Goal: Information Seeking & Learning: Check status

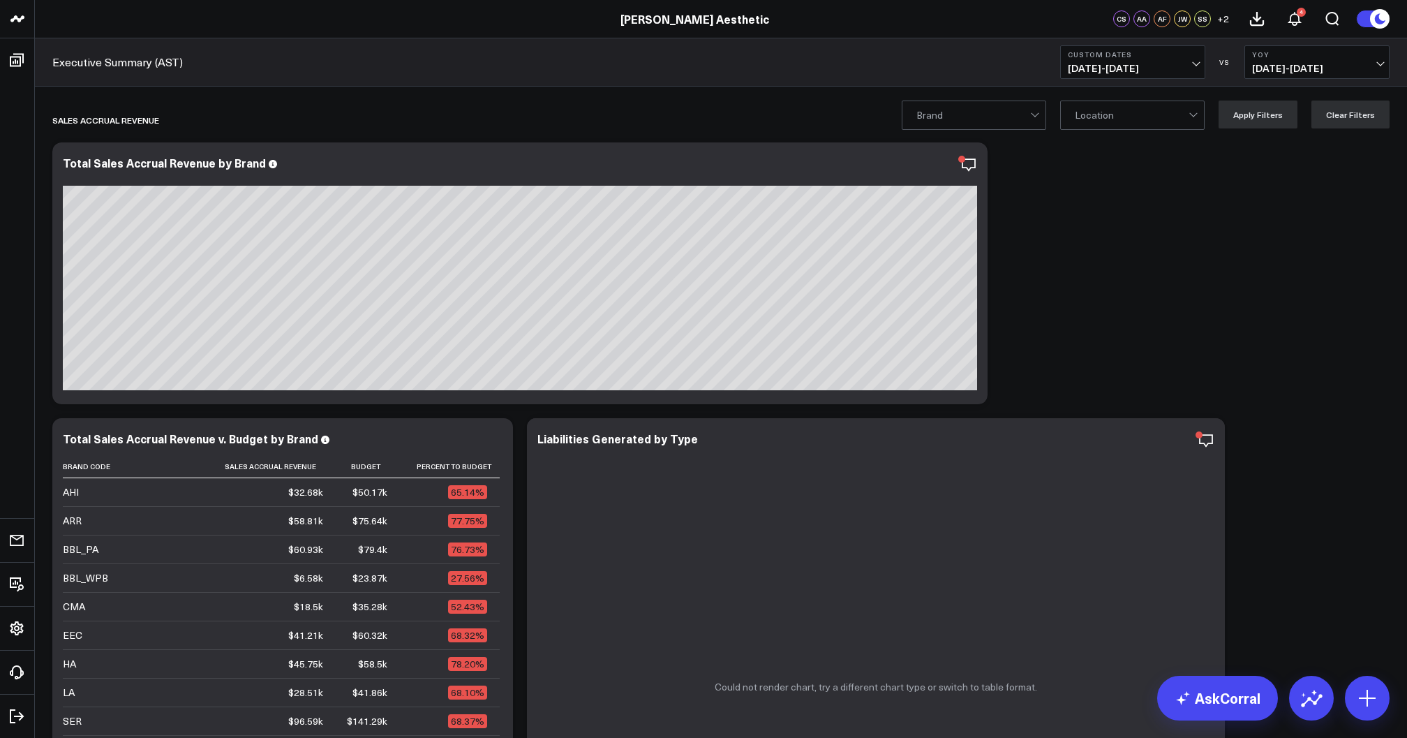
click at [1163, 64] on span "09/01/25 - 09/07/25" at bounding box center [1133, 68] width 130 height 11
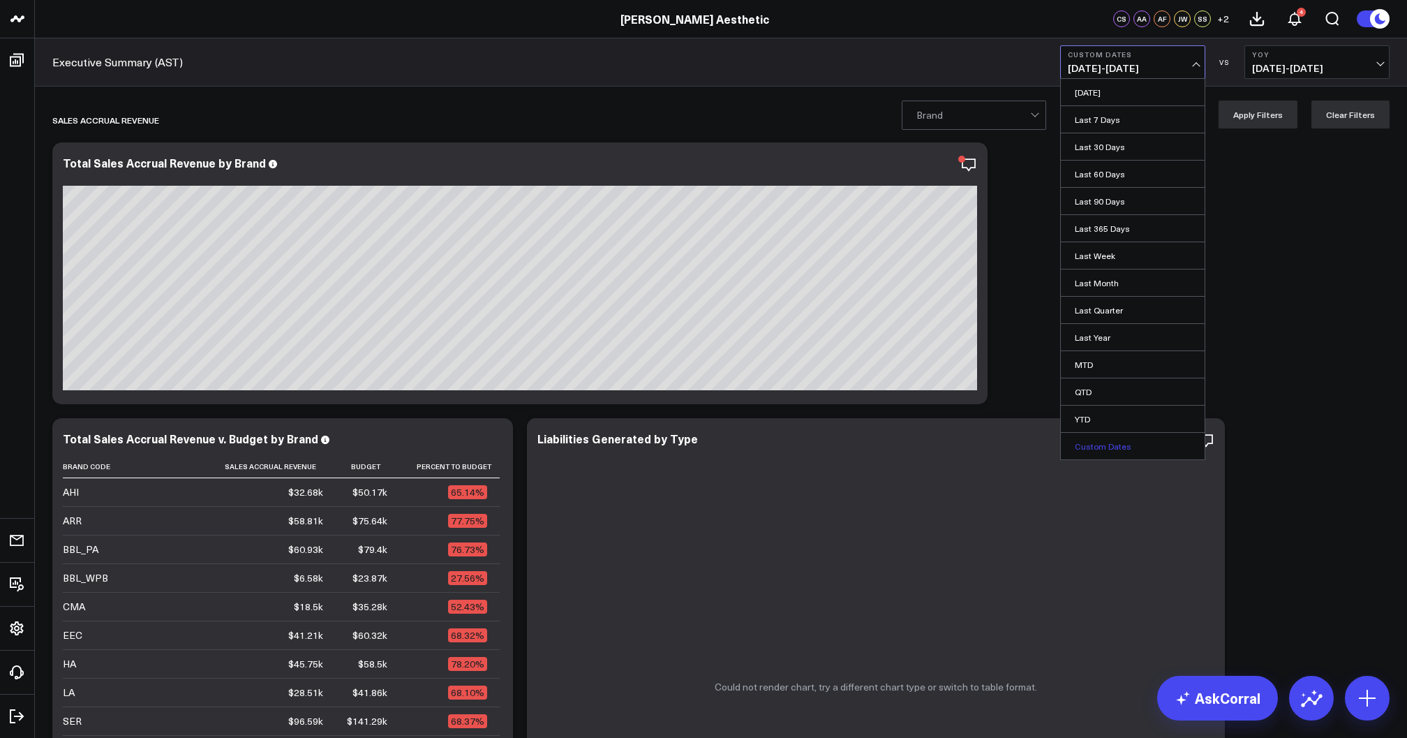
click at [1115, 439] on link "Custom Dates" at bounding box center [1133, 446] width 144 height 27
select select "8"
select select "2025"
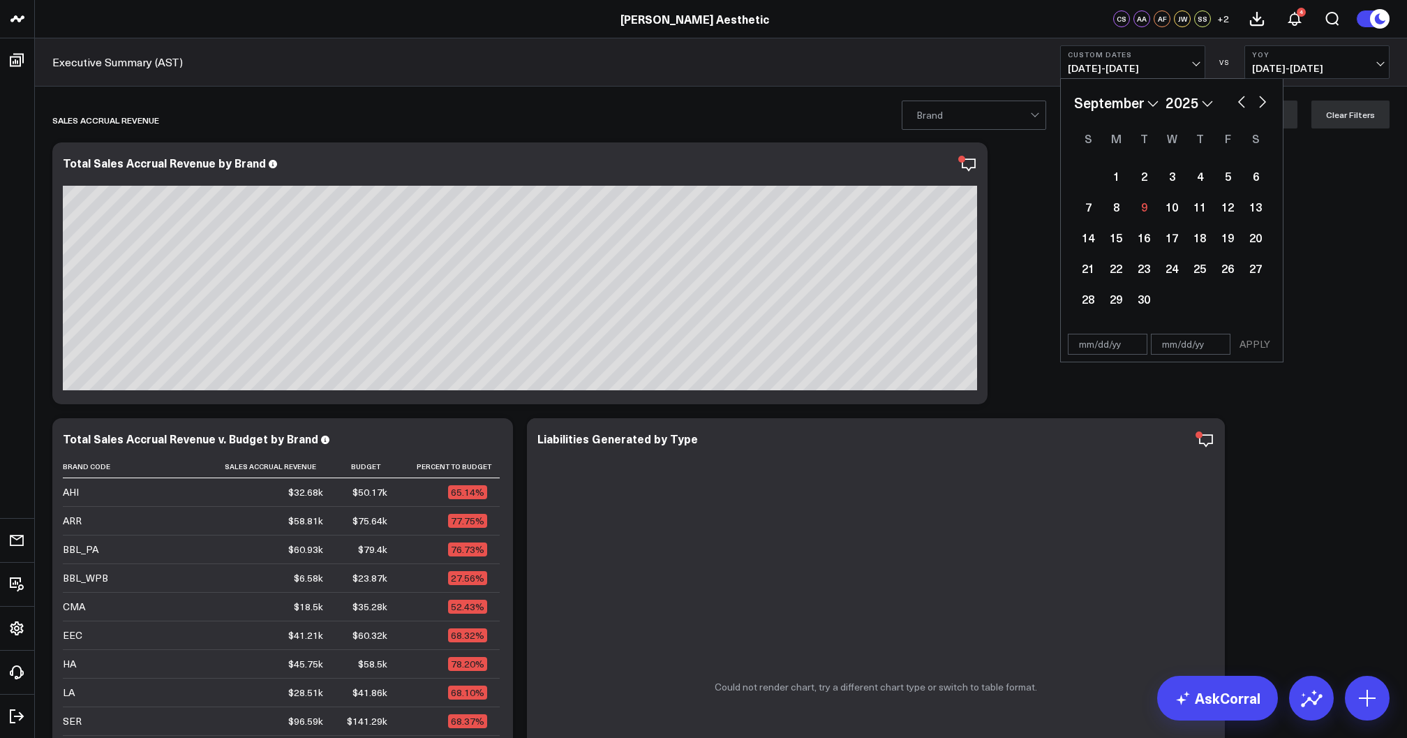
click at [1134, 57] on b "Custom Dates" at bounding box center [1133, 54] width 130 height 8
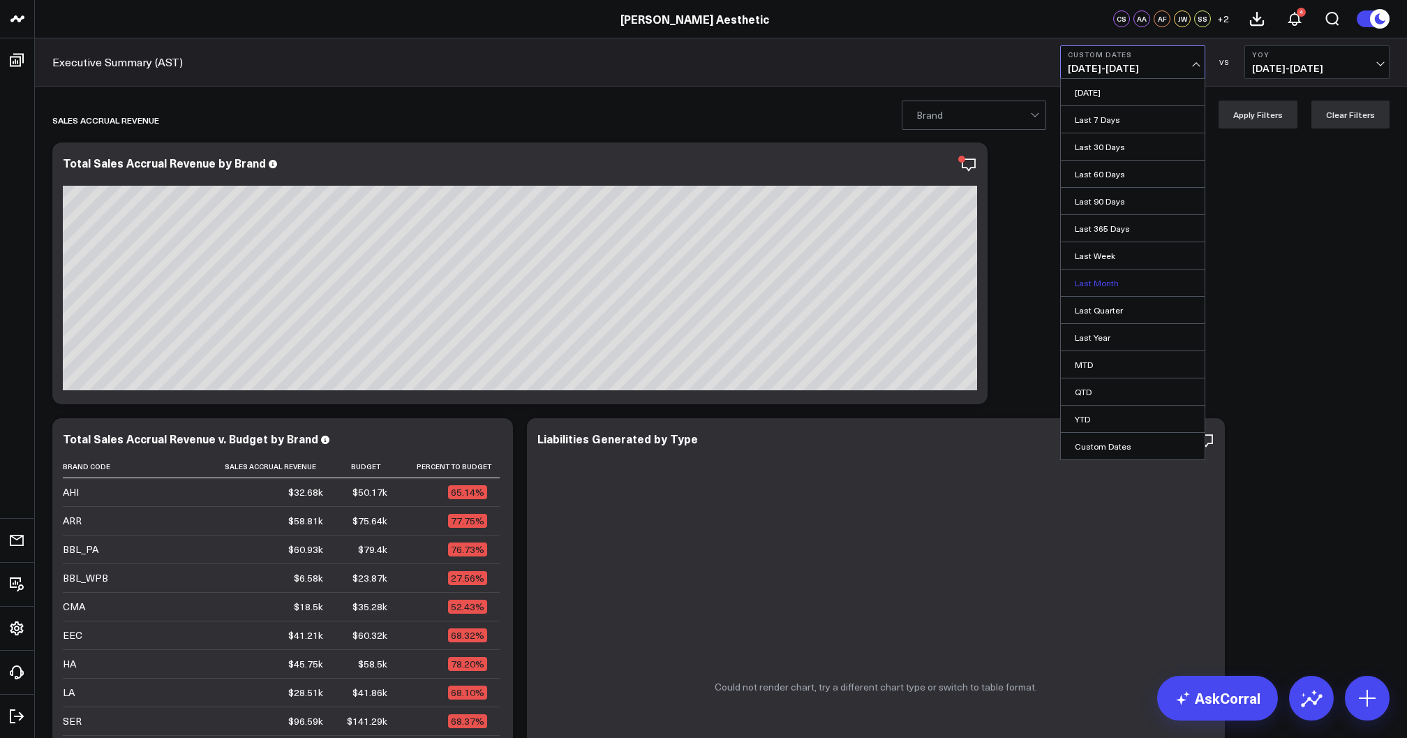
click at [1101, 277] on link "Last Month" at bounding box center [1133, 282] width 144 height 27
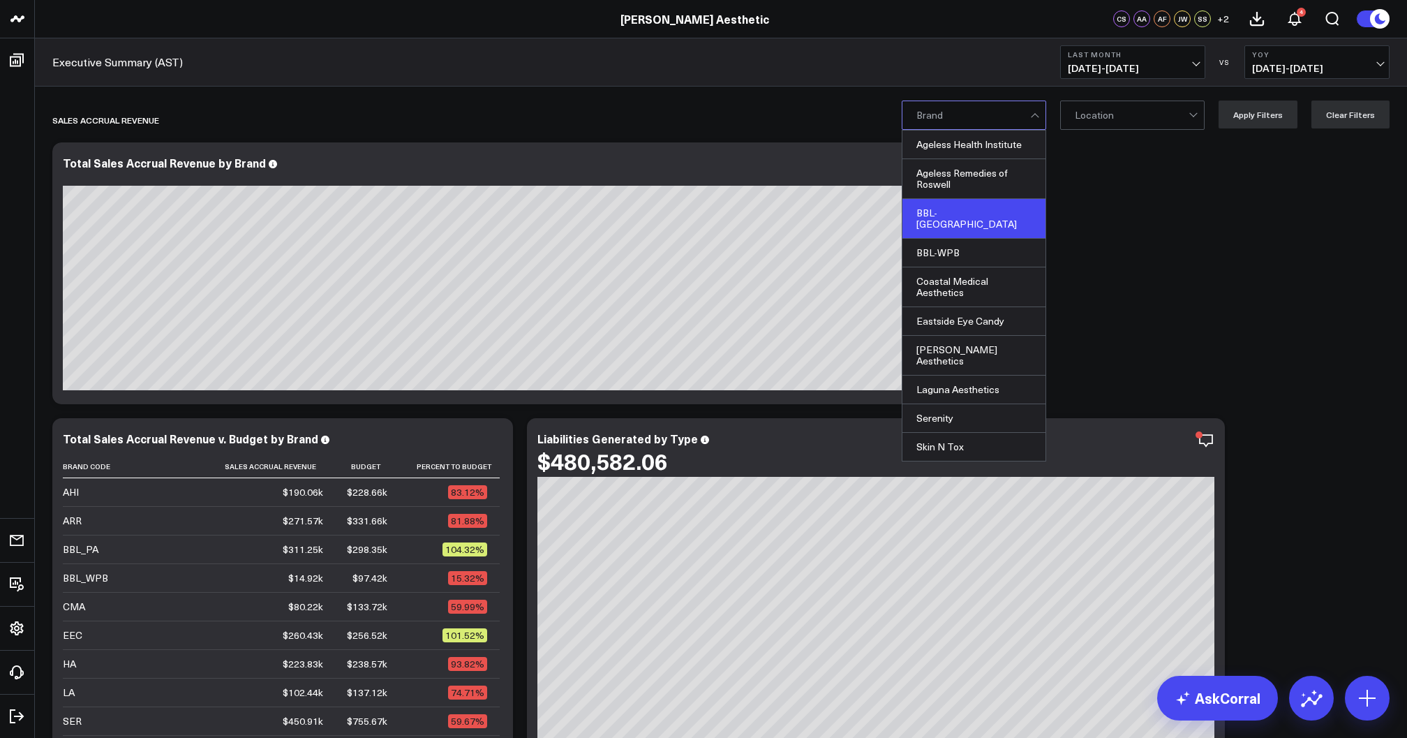
click at [964, 213] on div "BBL-PA" at bounding box center [974, 219] width 143 height 40
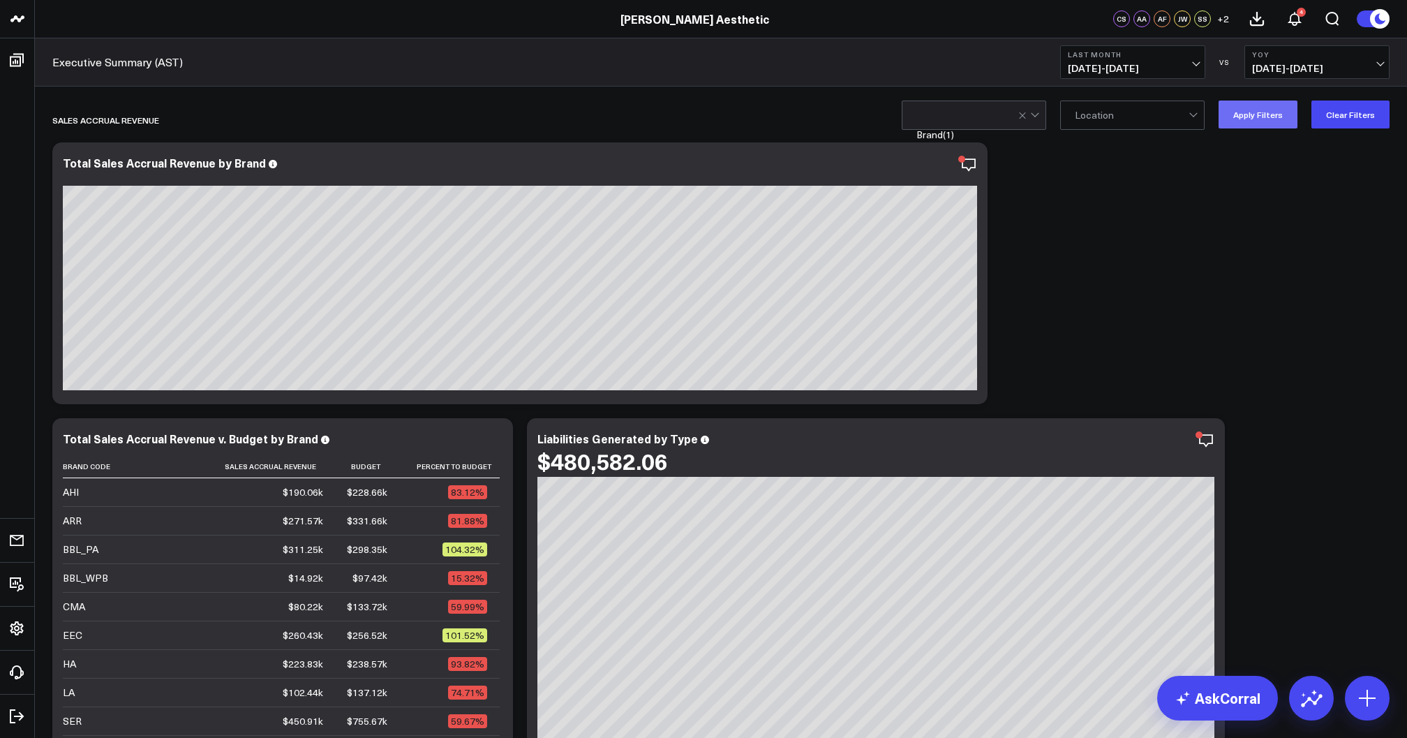
click at [1272, 121] on button "Apply Filters" at bounding box center [1258, 115] width 79 height 28
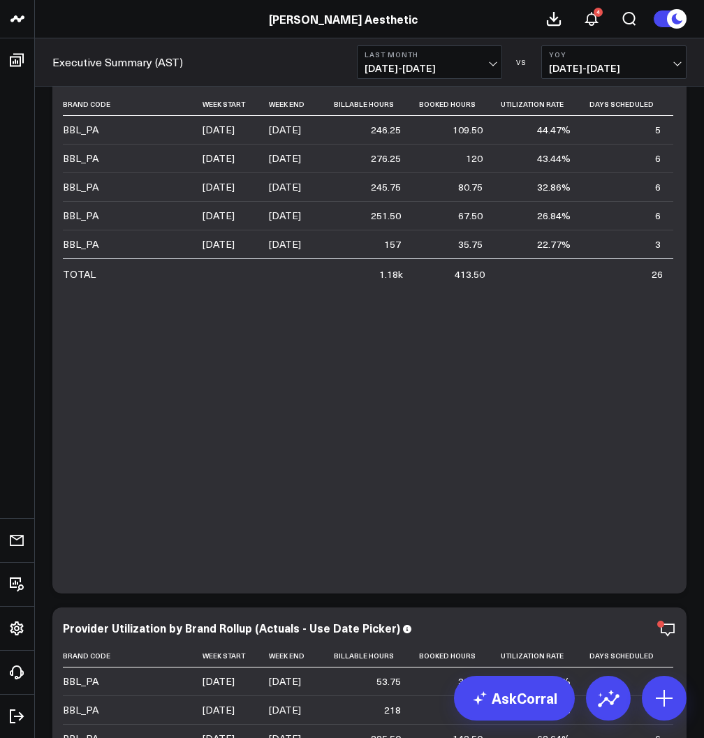
scroll to position [5838, 0]
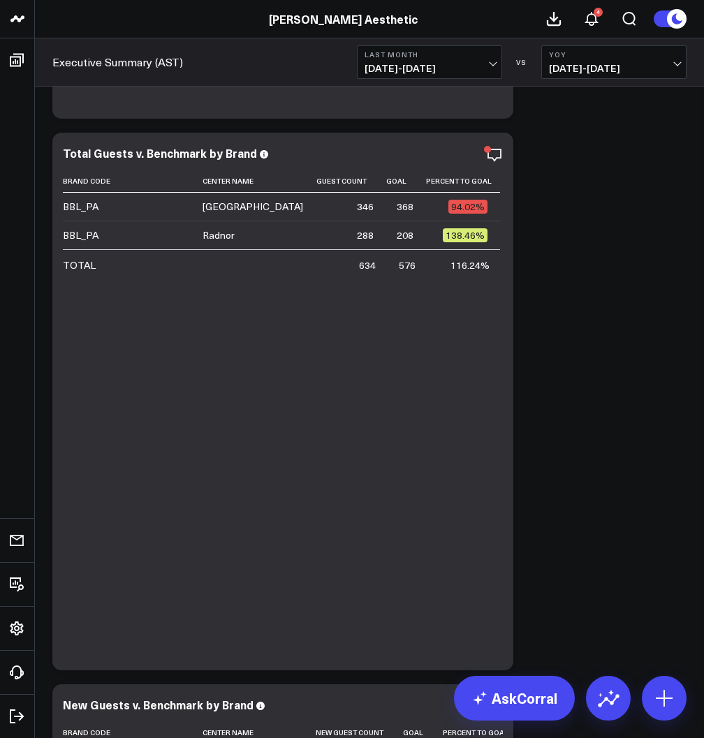
click at [461, 70] on span "[DATE] - [DATE]" at bounding box center [429, 68] width 130 height 11
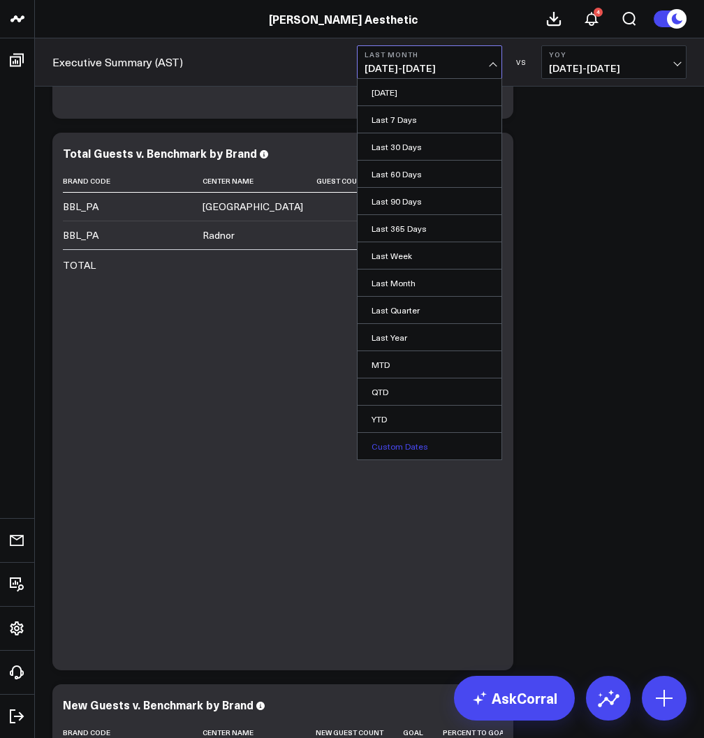
click at [394, 441] on link "Custom Dates" at bounding box center [429, 446] width 144 height 27
select select "8"
select select "2025"
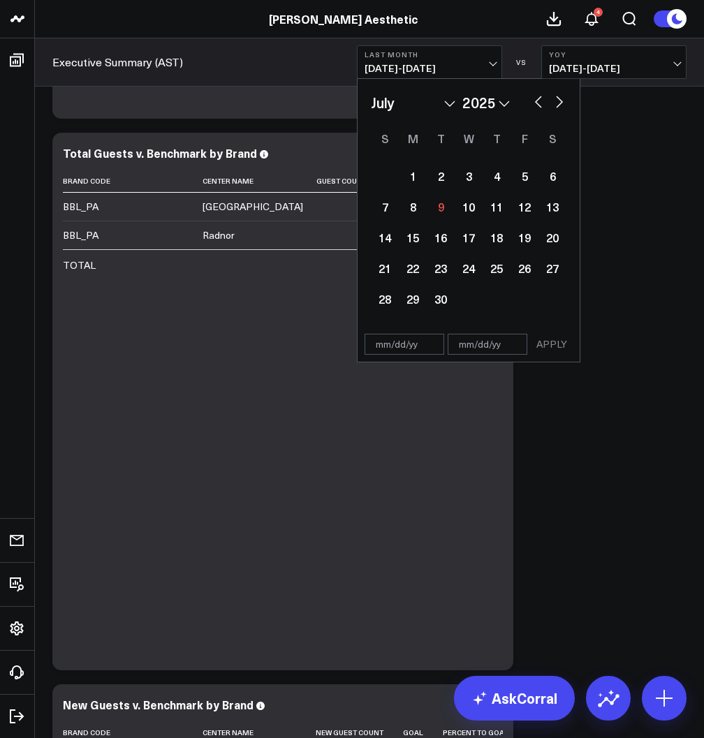
select select "6"
select select "2025"
click at [436, 184] on div "1" at bounding box center [440, 176] width 28 height 28
select select "6"
select select "2025"
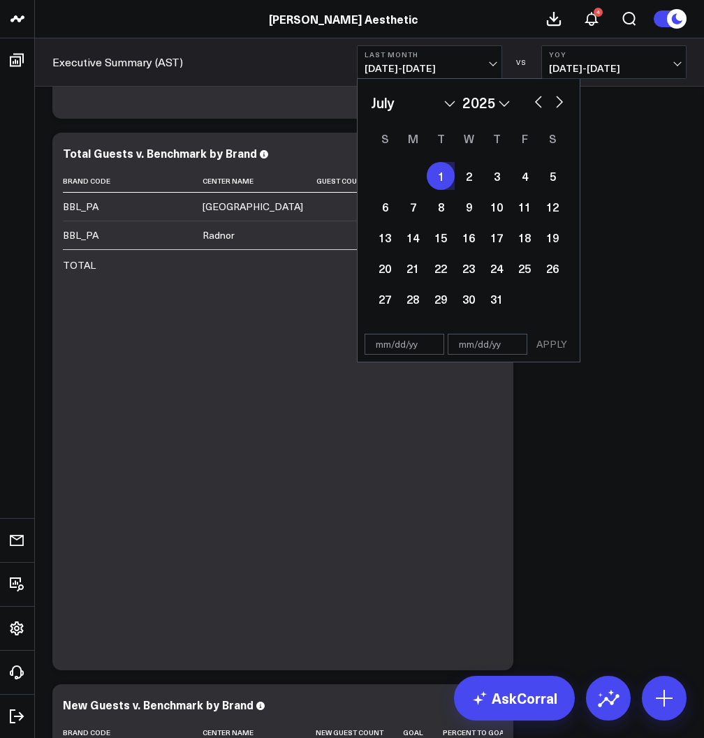
type input "[DATE]"
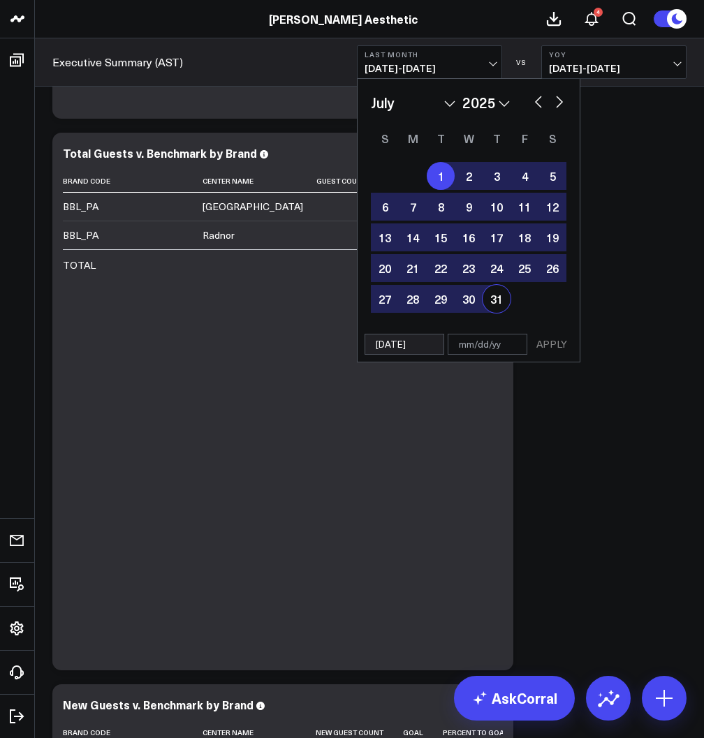
click at [493, 300] on div "31" at bounding box center [496, 299] width 28 height 28
type input "[DATE]"
select select "6"
select select "2025"
click at [547, 345] on button "APPLY" at bounding box center [551, 344] width 42 height 21
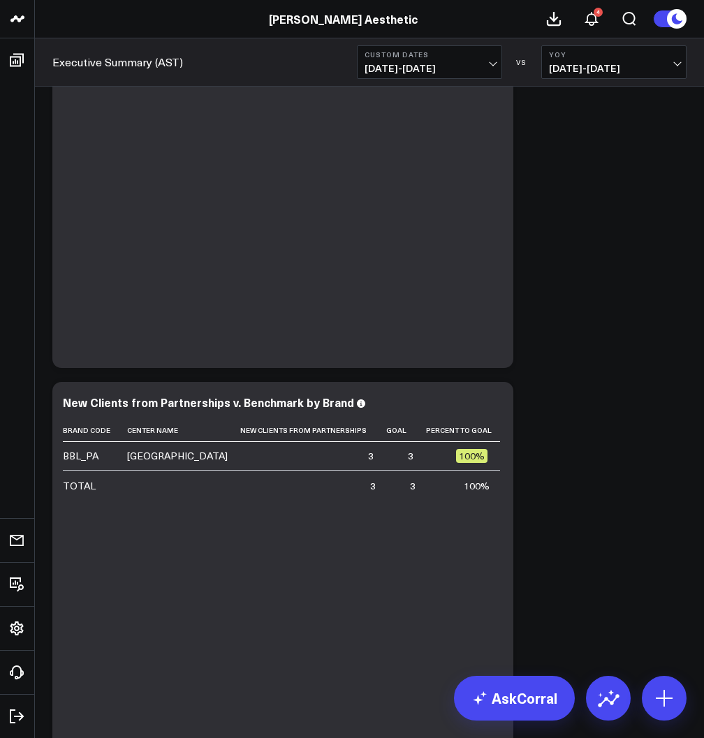
scroll to position [1431, 0]
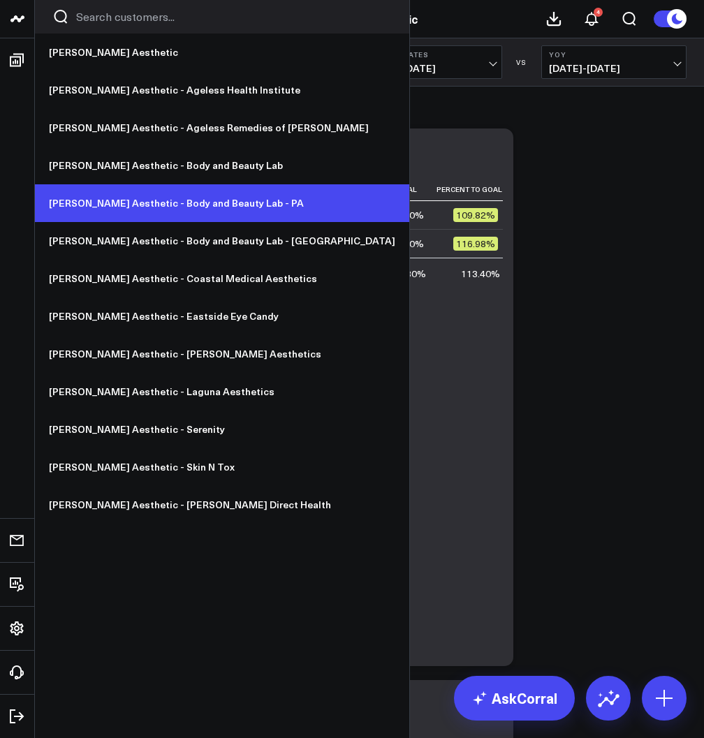
click at [109, 199] on link "[PERSON_NAME] Aesthetic - Body and Beauty Lab - PA" at bounding box center [222, 203] width 374 height 38
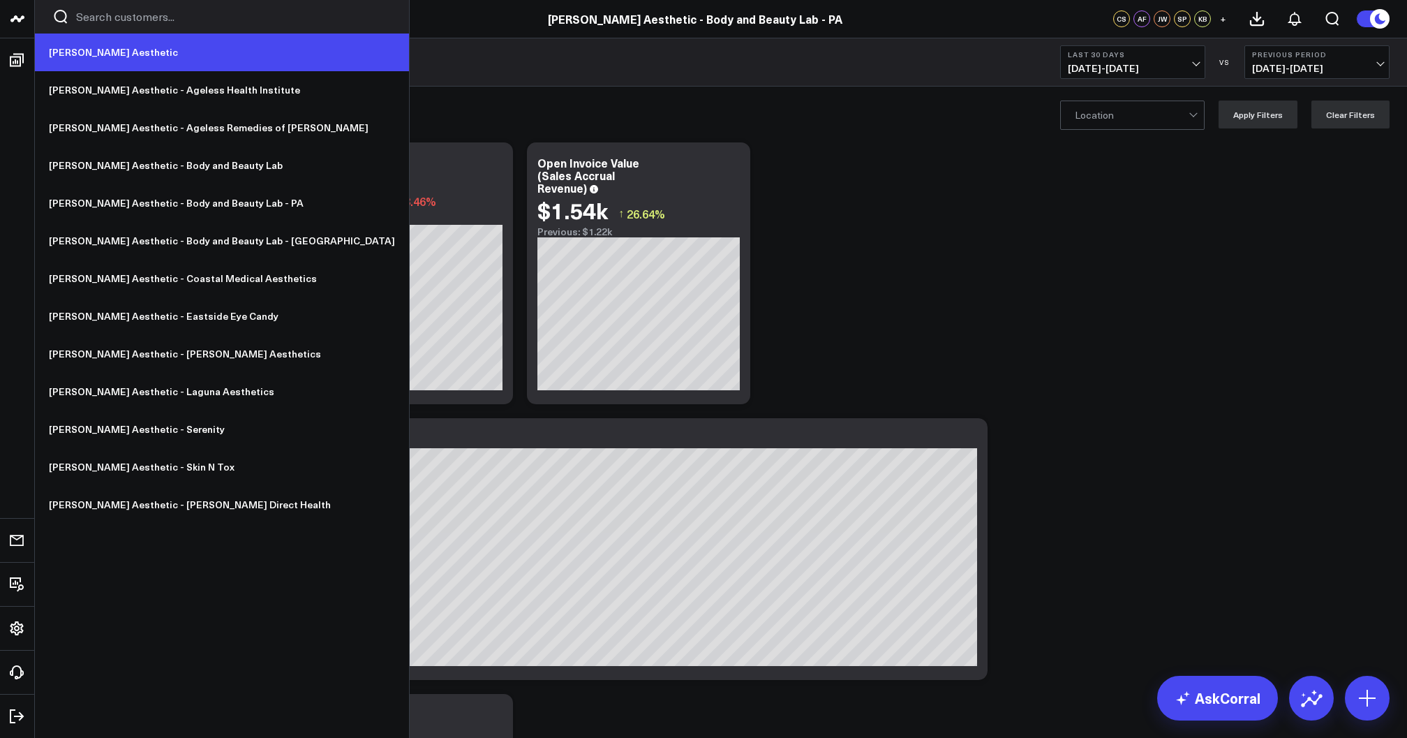
click at [81, 48] on link "[PERSON_NAME] Aesthetic" at bounding box center [222, 53] width 374 height 38
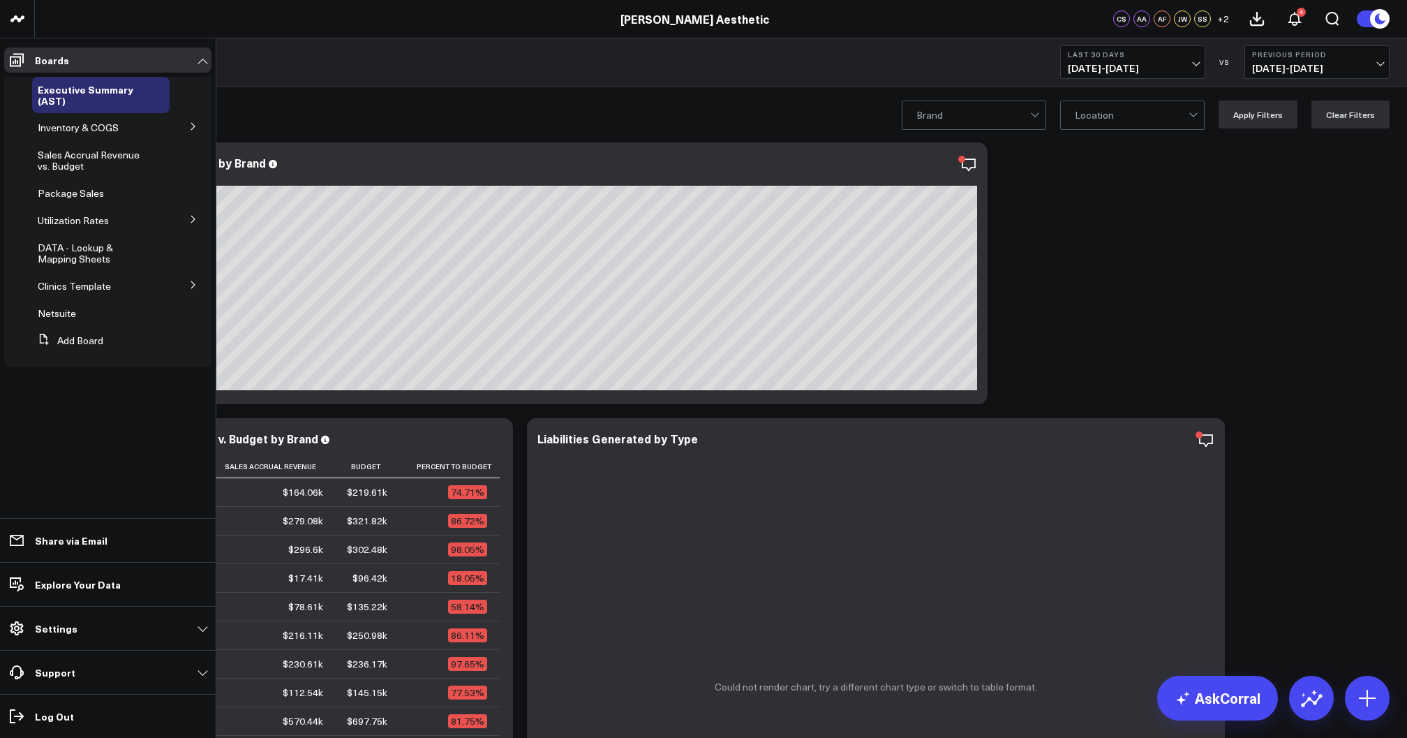
click at [187, 288] on button at bounding box center [193, 284] width 36 height 21
click at [88, 316] on span "Ageless Remedies of Roswell" at bounding box center [91, 316] width 91 height 24
click at [191, 311] on icon at bounding box center [193, 310] width 8 height 8
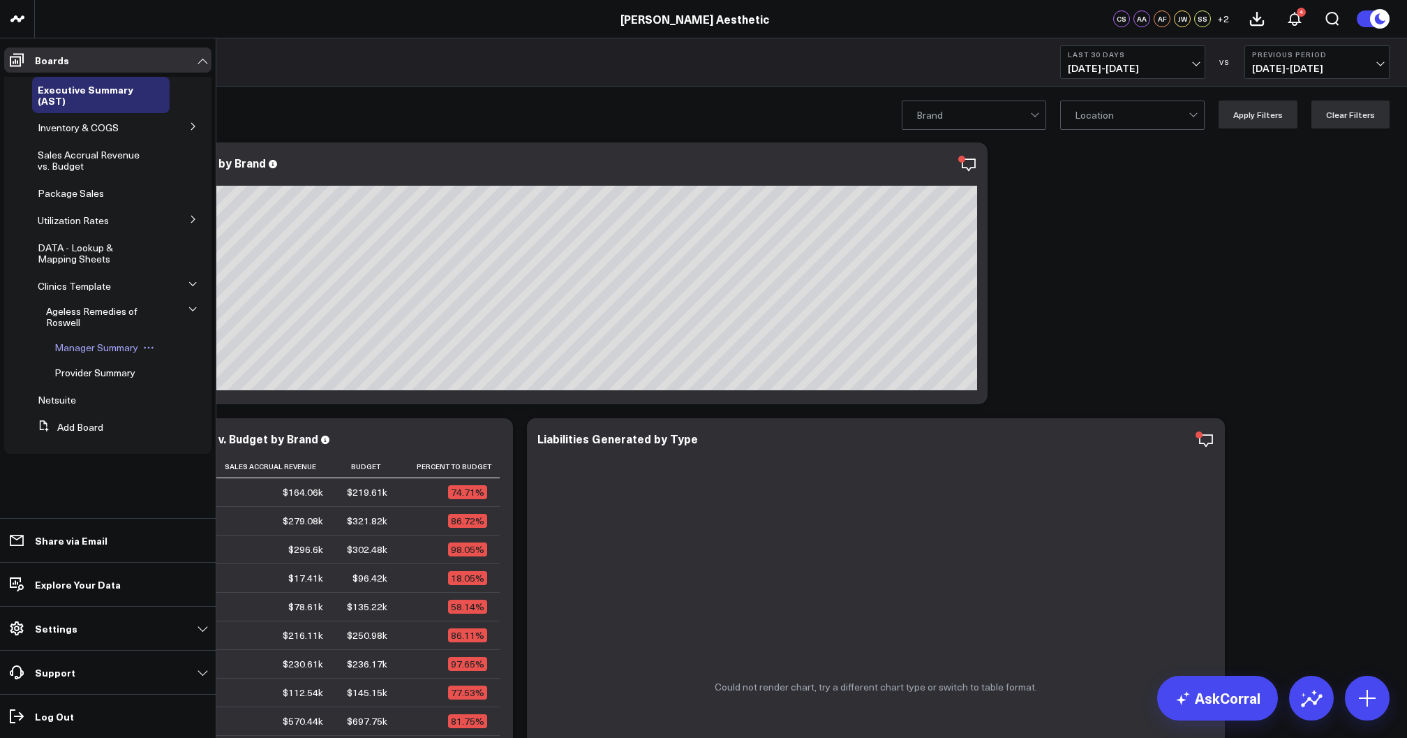
click at [76, 347] on span "Manager Summary" at bounding box center [96, 347] width 84 height 13
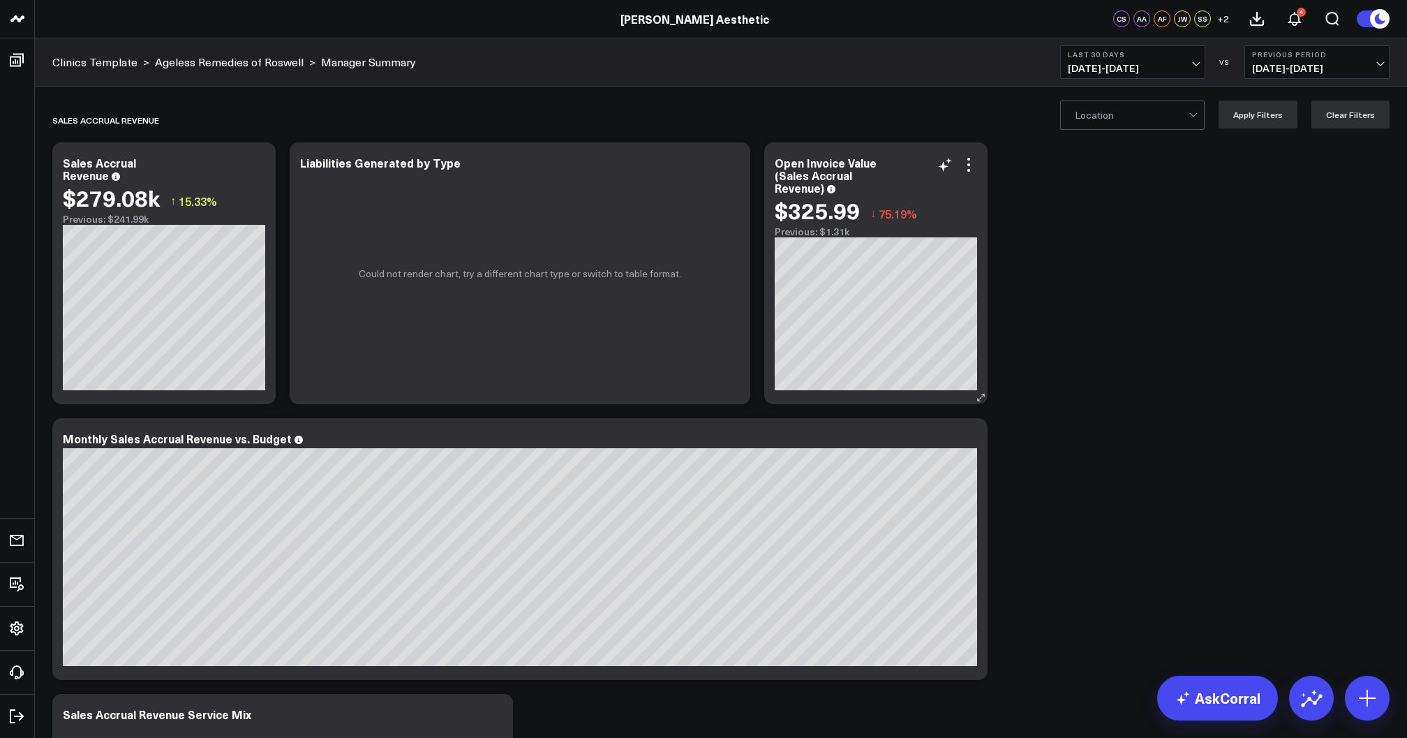
drag, startPoint x: 875, startPoint y: 158, endPoint x: 892, endPoint y: 154, distance: 17.9
click at [892, 154] on div "Open Invoice Value (Sales Accrual Revenue) $325.99 ↓ 75.19% Previous: $1.31k" at bounding box center [875, 273] width 223 height 262
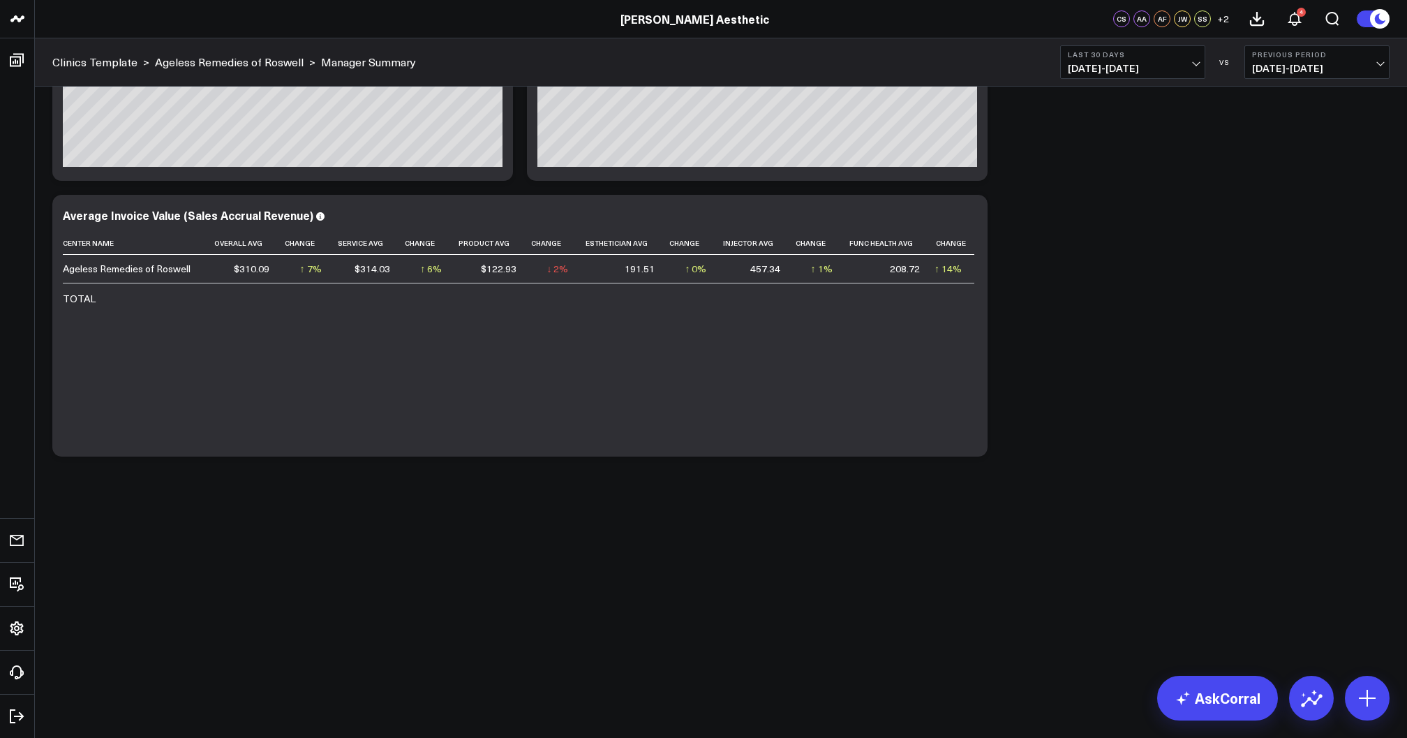
scroll to position [4988, 0]
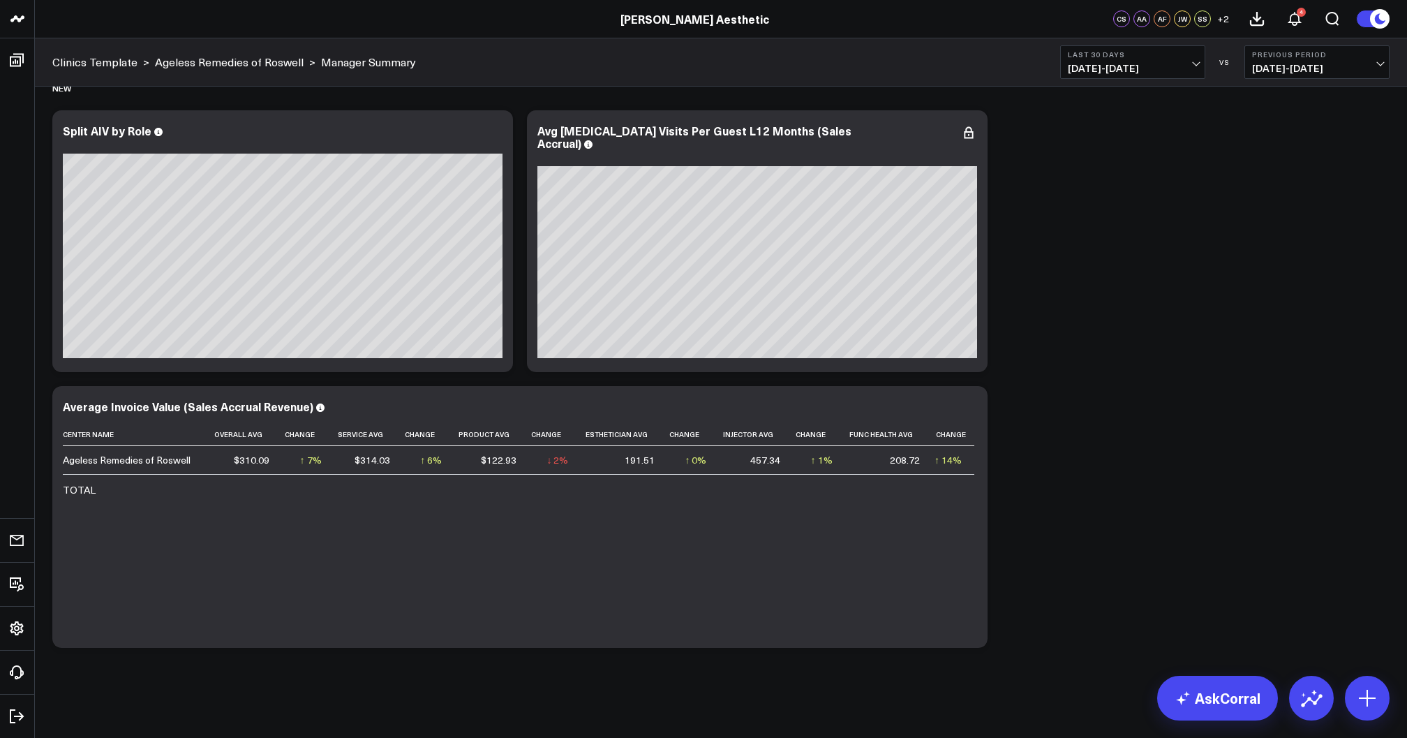
drag, startPoint x: 899, startPoint y: 155, endPoint x: 648, endPoint y: 370, distance: 330.2
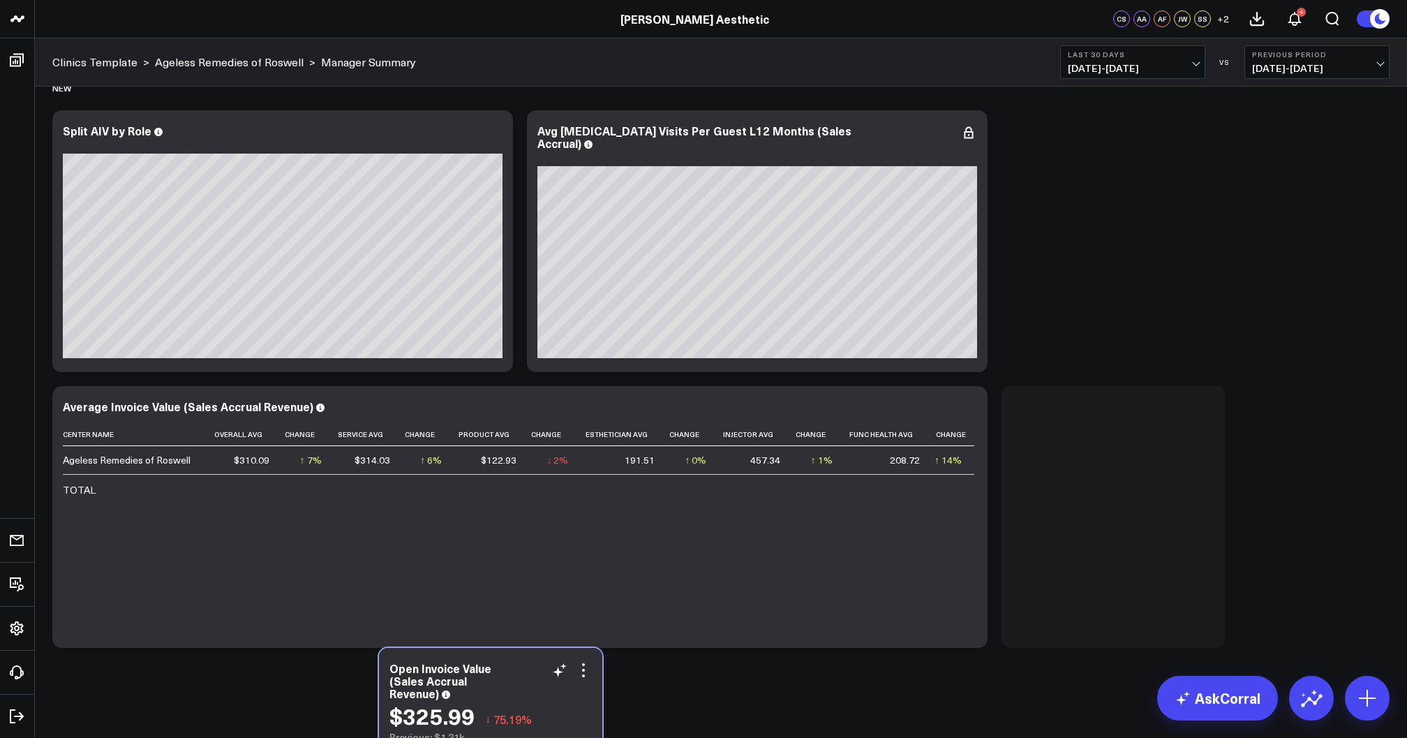
drag, startPoint x: 1128, startPoint y: 401, endPoint x: 503, endPoint y: 662, distance: 677.3
click at [503, 662] on div "Open Invoice Value (Sales Accrual Revenue)" at bounding box center [490, 681] width 202 height 38
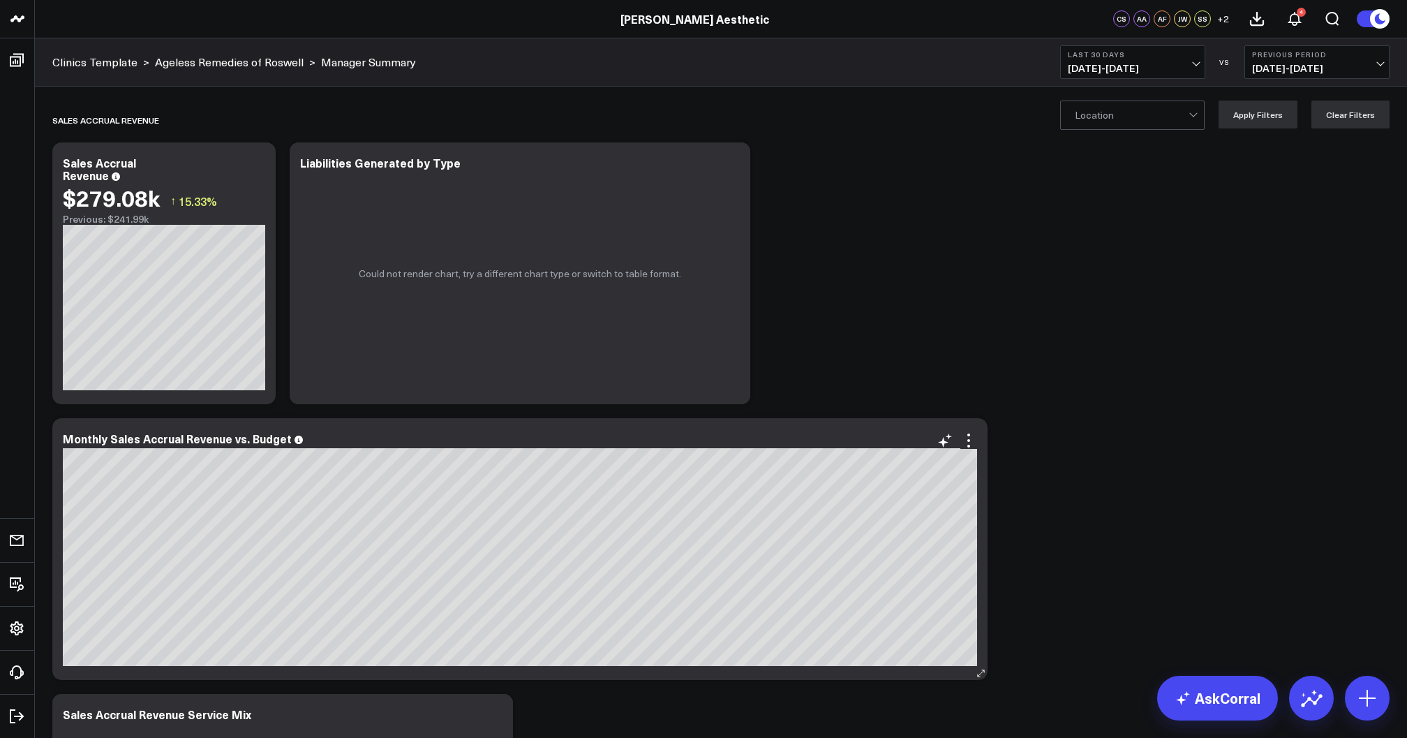
scroll to position [0, 0]
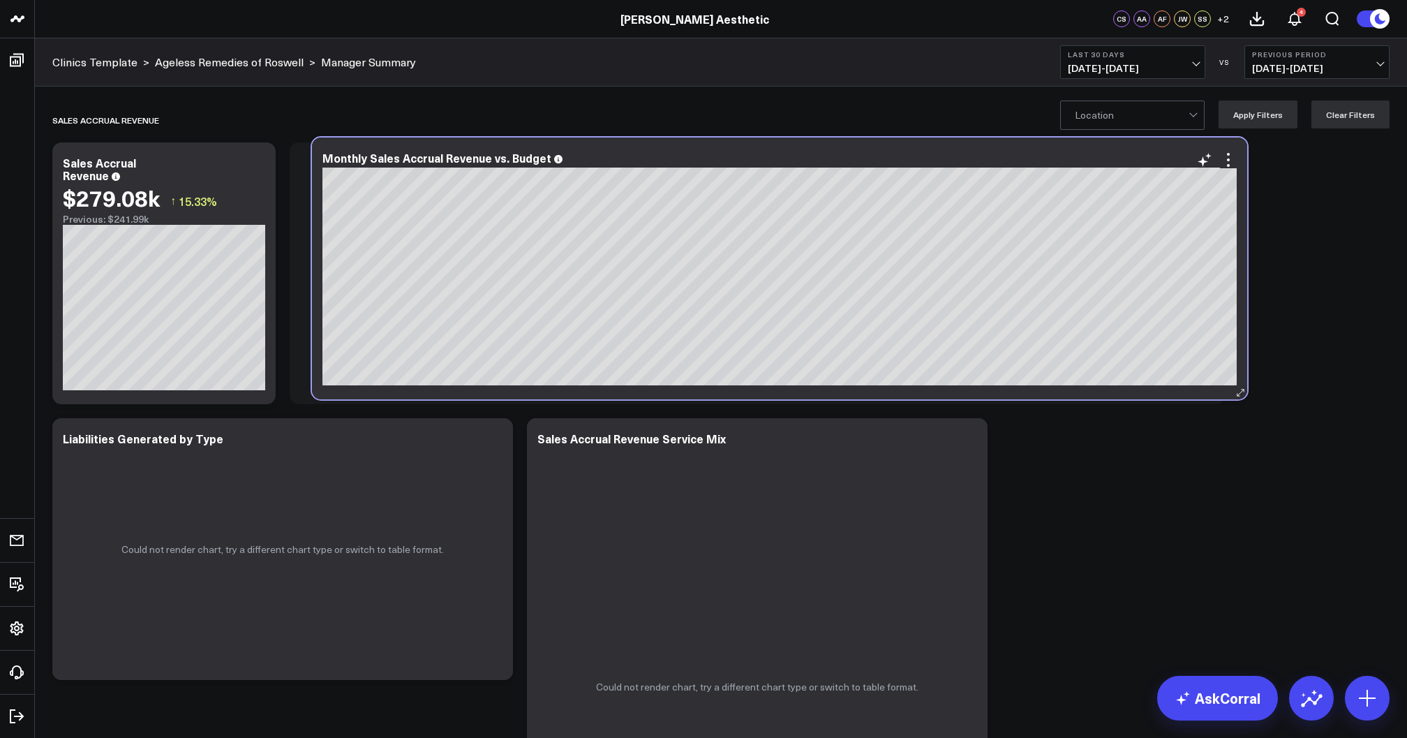
drag, startPoint x: 543, startPoint y: 445, endPoint x: 803, endPoint y: 165, distance: 382.3
click at [803, 165] on div "Monthly Sales Accrual Revenue vs. Budget" at bounding box center [779, 159] width 914 height 16
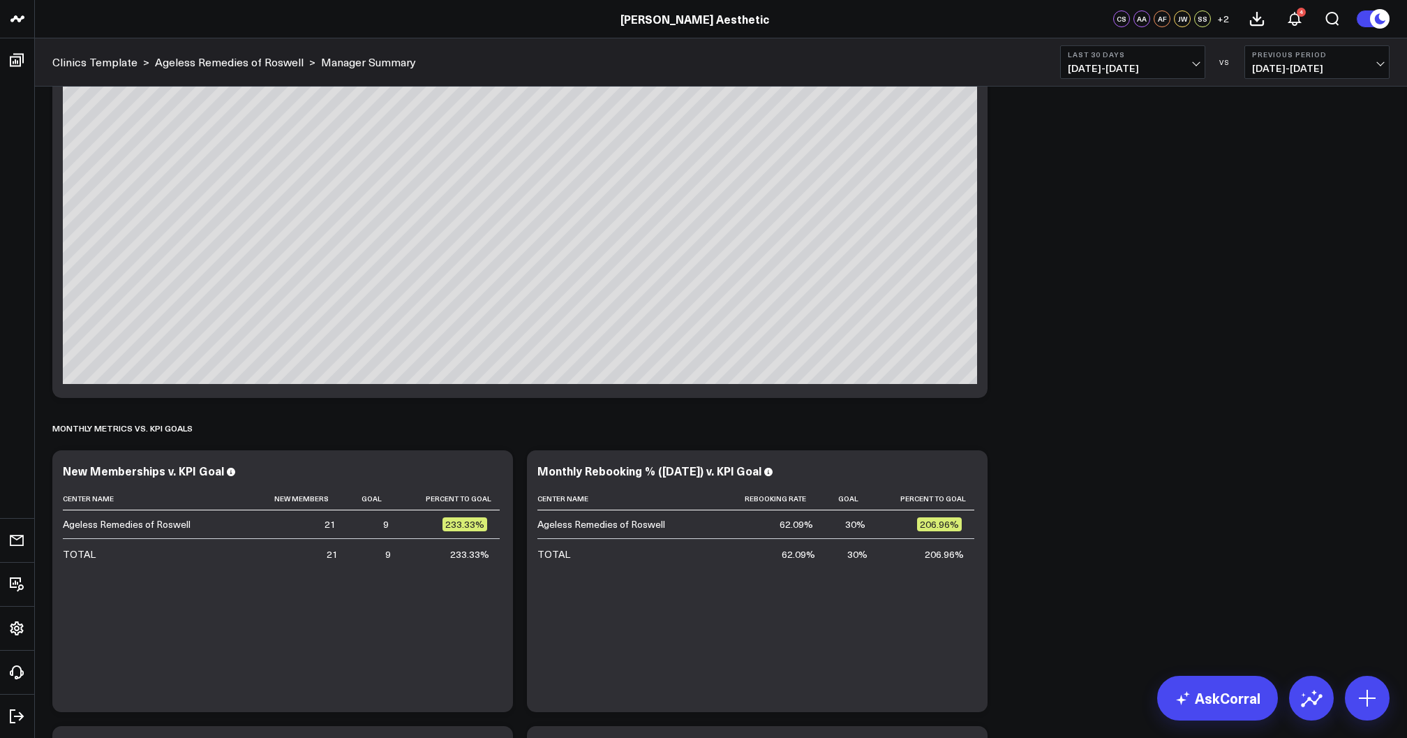
scroll to position [2645, 0]
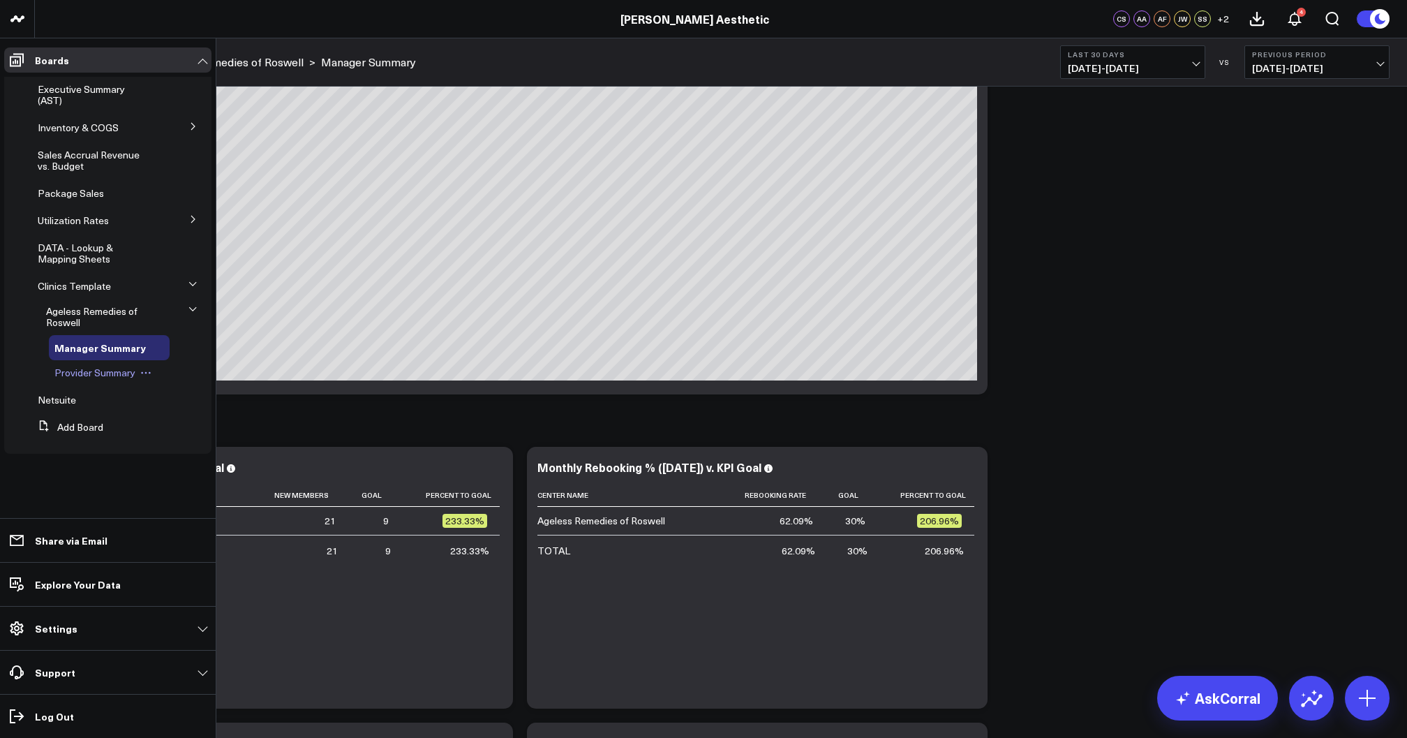
click at [91, 372] on span "Provider Summary" at bounding box center [94, 372] width 81 height 13
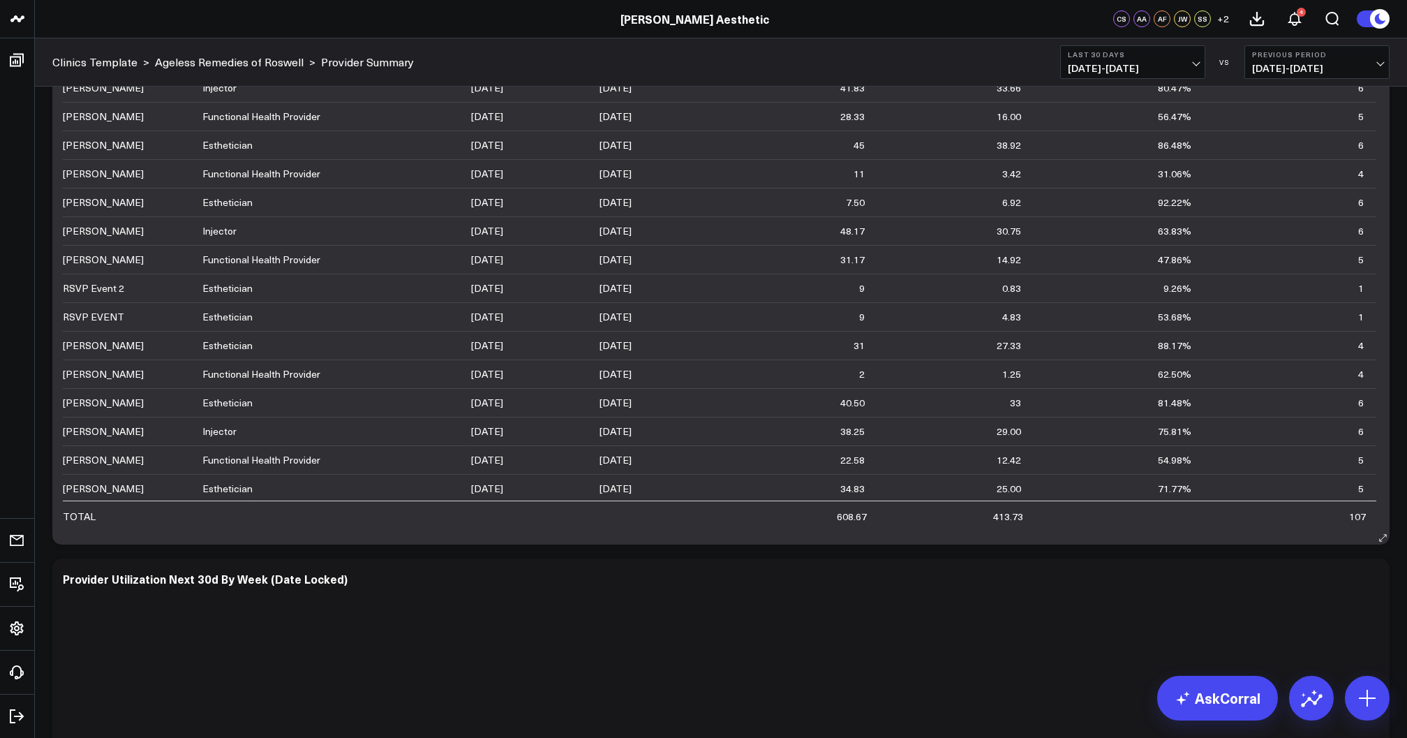
scroll to position [123, 0]
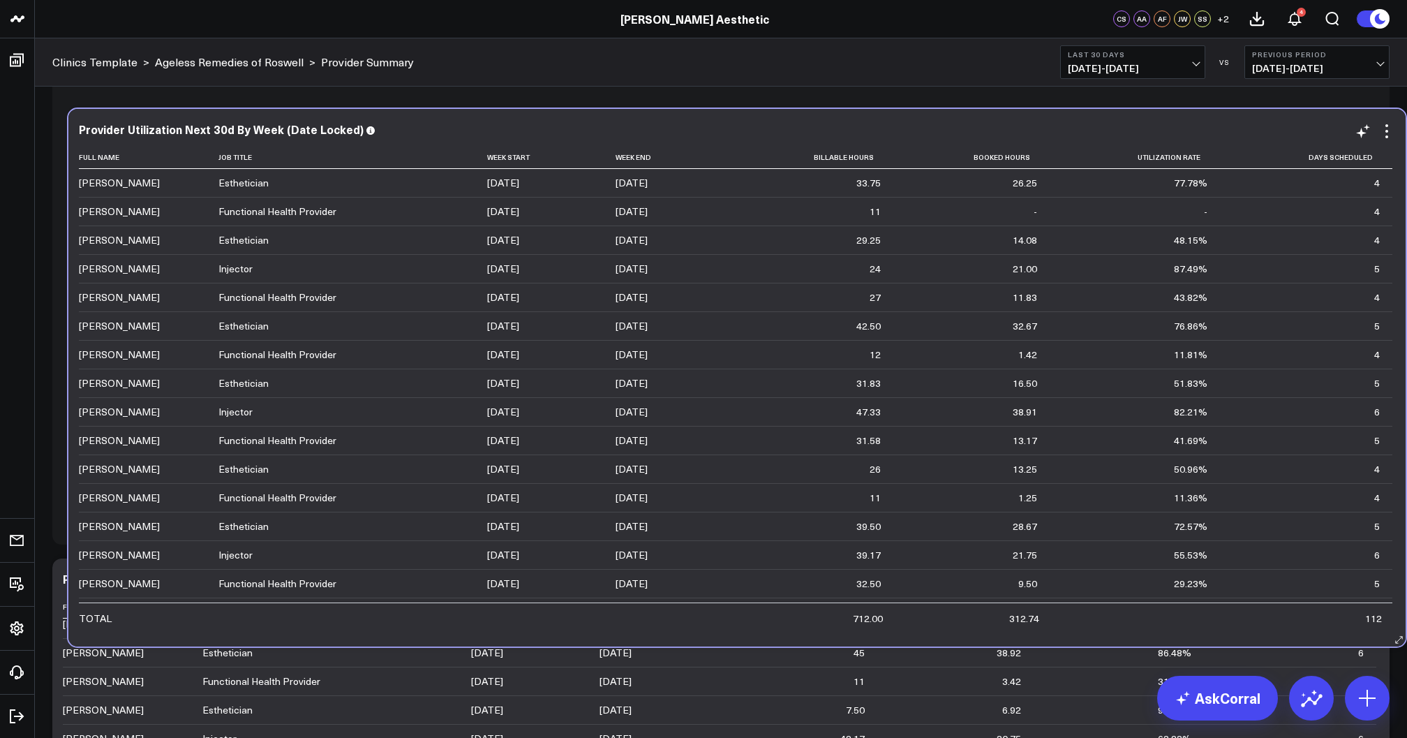
drag, startPoint x: 412, startPoint y: 587, endPoint x: 428, endPoint y: 138, distance: 449.8
click at [428, 138] on div "Provider Utilization Next 30d By Week (Date Locked)" at bounding box center [737, 131] width 1316 height 16
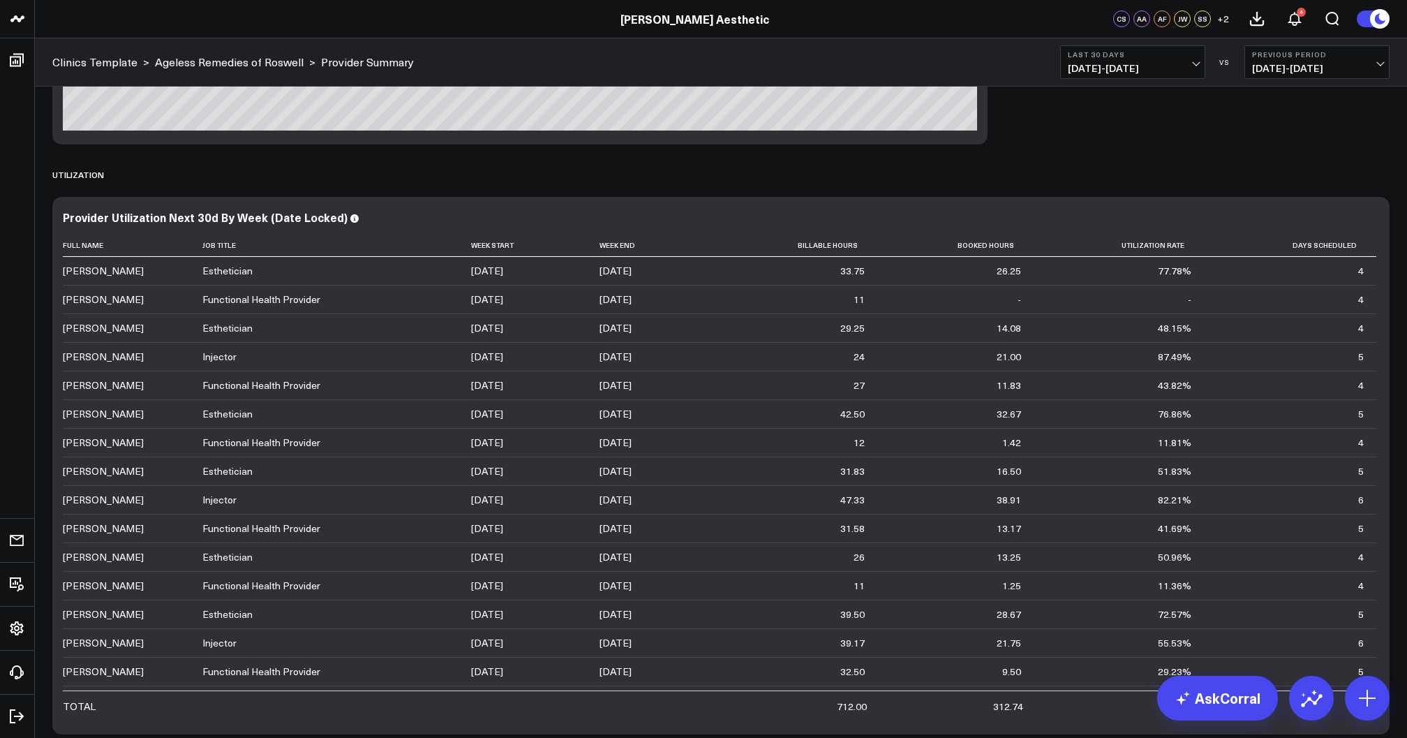
scroll to position [3080, 0]
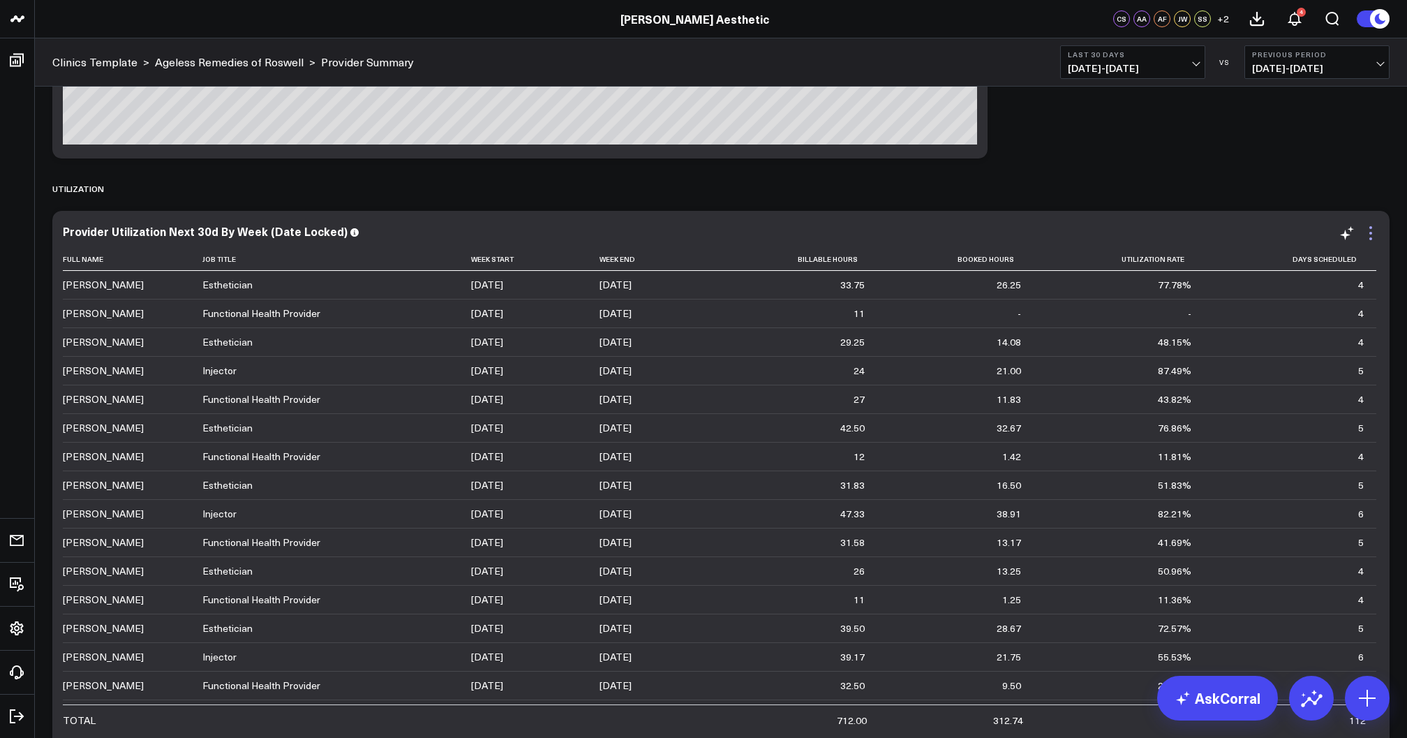
click at [1369, 230] on icon at bounding box center [1370, 233] width 17 height 17
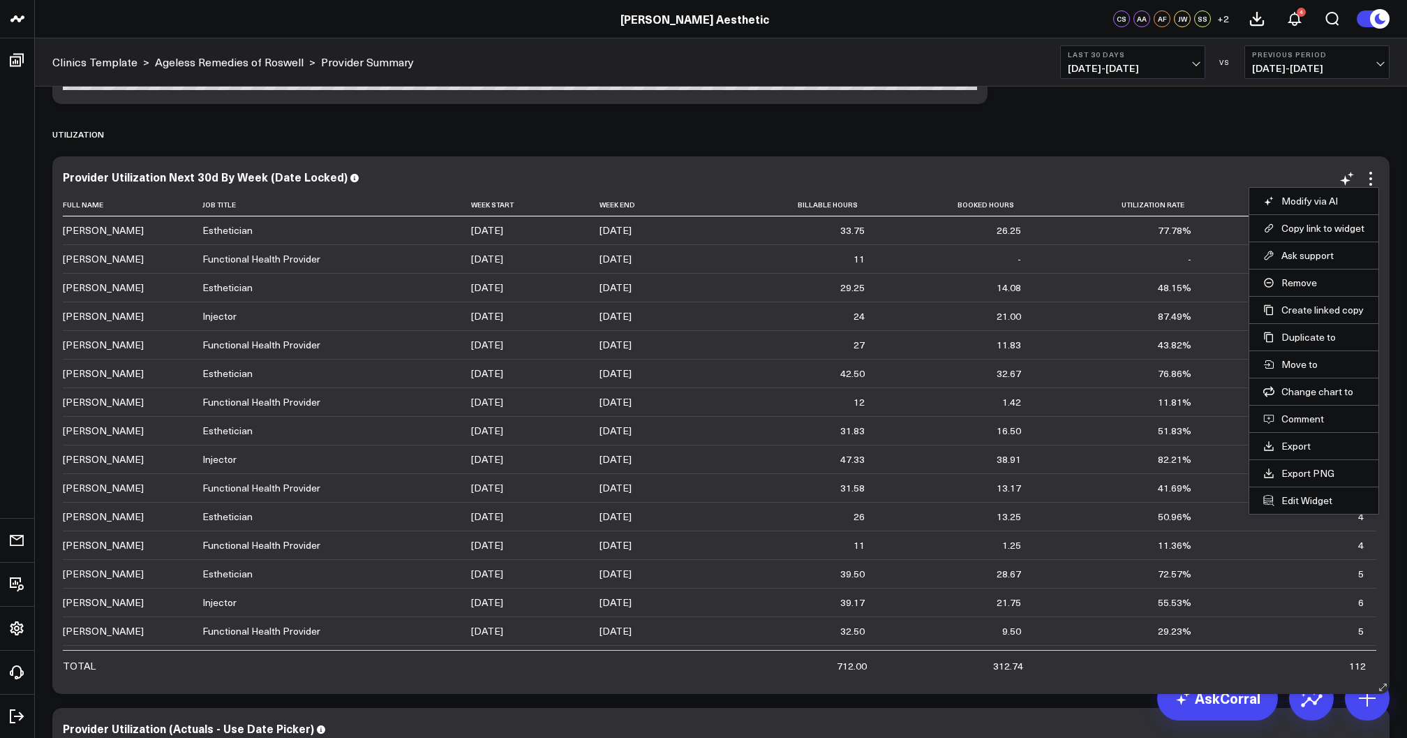
scroll to position [3138, 0]
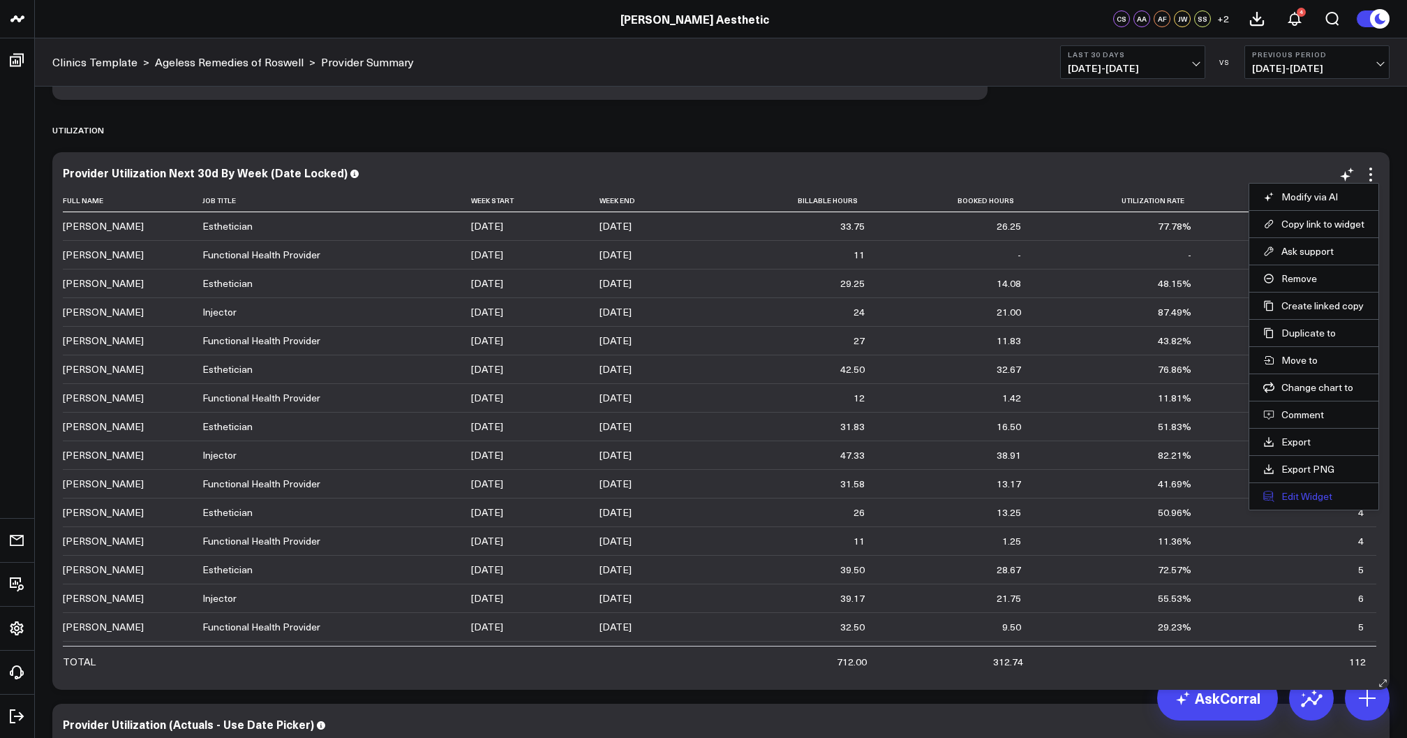
click at [1299, 497] on button "Edit Widget" at bounding box center [1313, 496] width 101 height 13
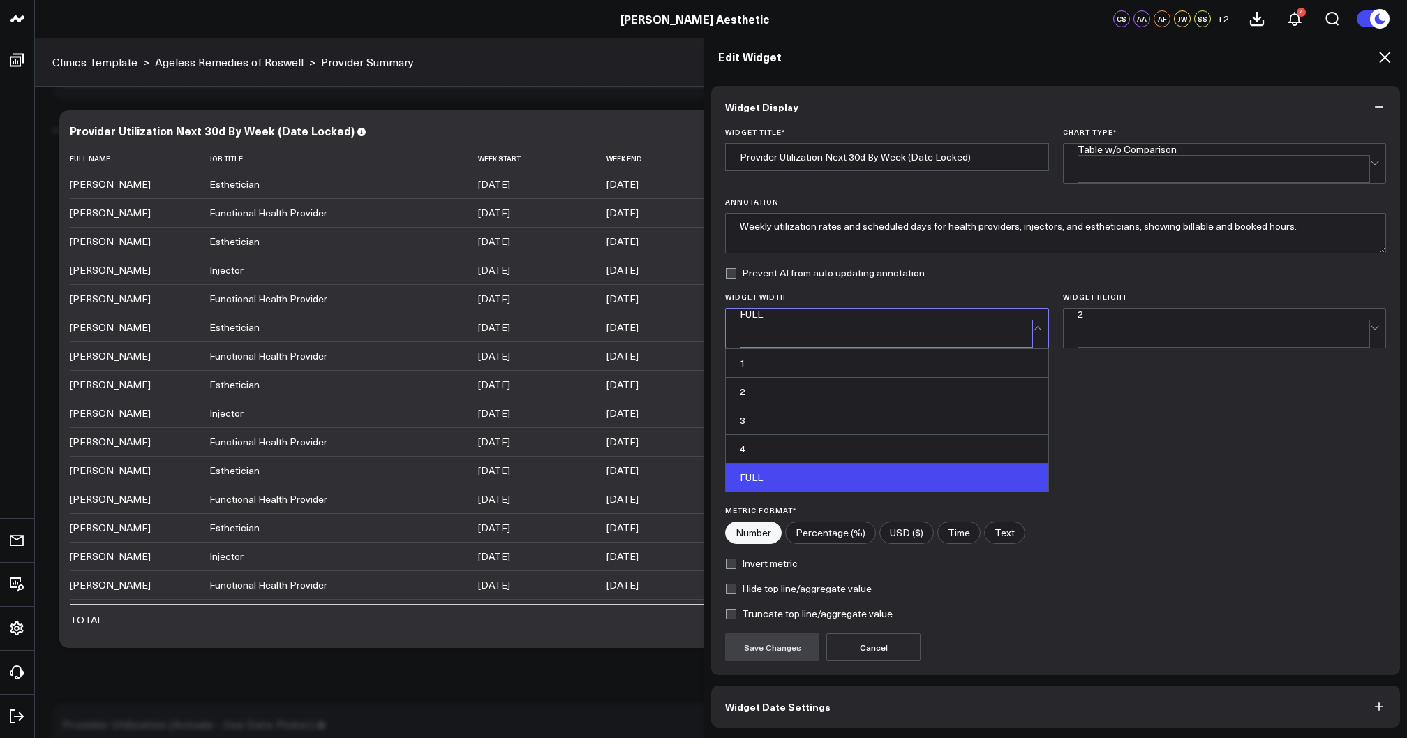
click at [852, 322] on div "FULL" at bounding box center [886, 328] width 293 height 39
click at [792, 435] on div "4" at bounding box center [887, 449] width 322 height 29
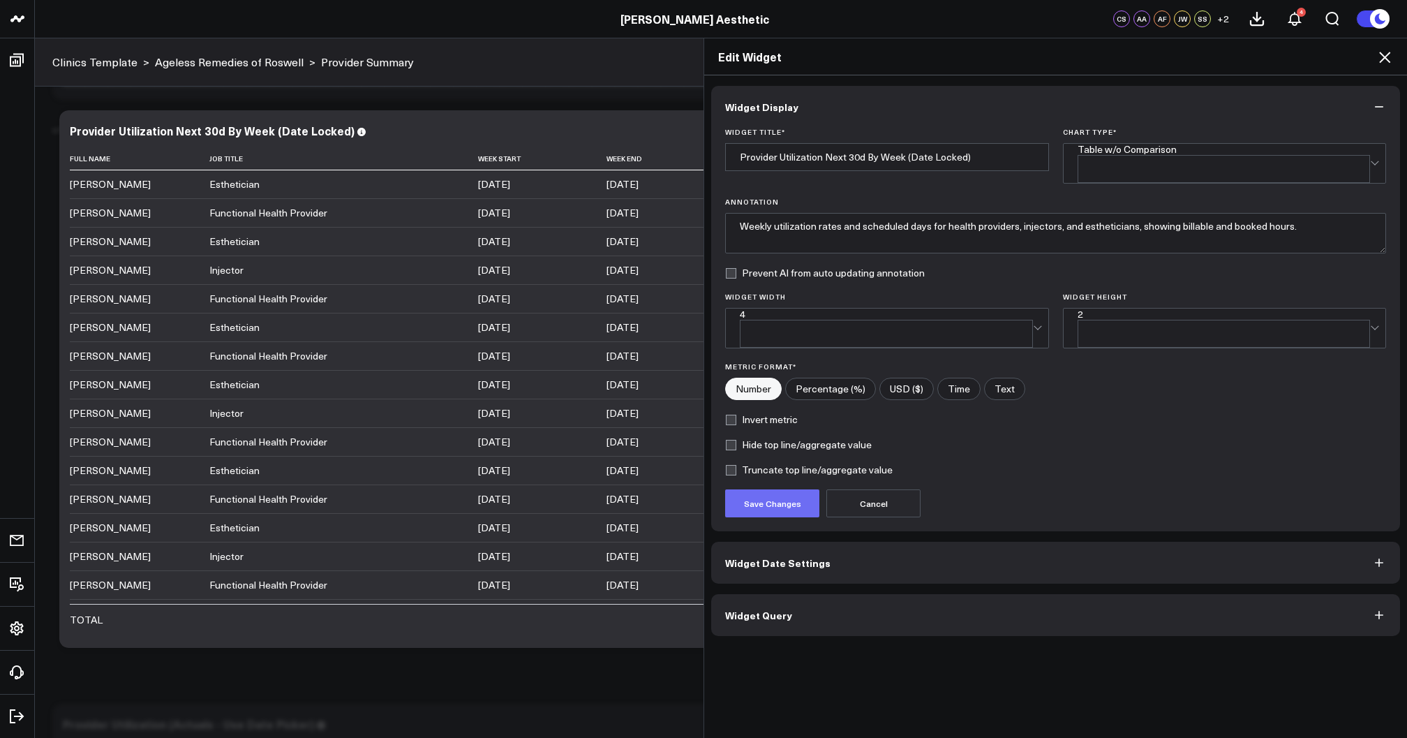
click at [777, 489] on button "Save Changes" at bounding box center [772, 503] width 94 height 28
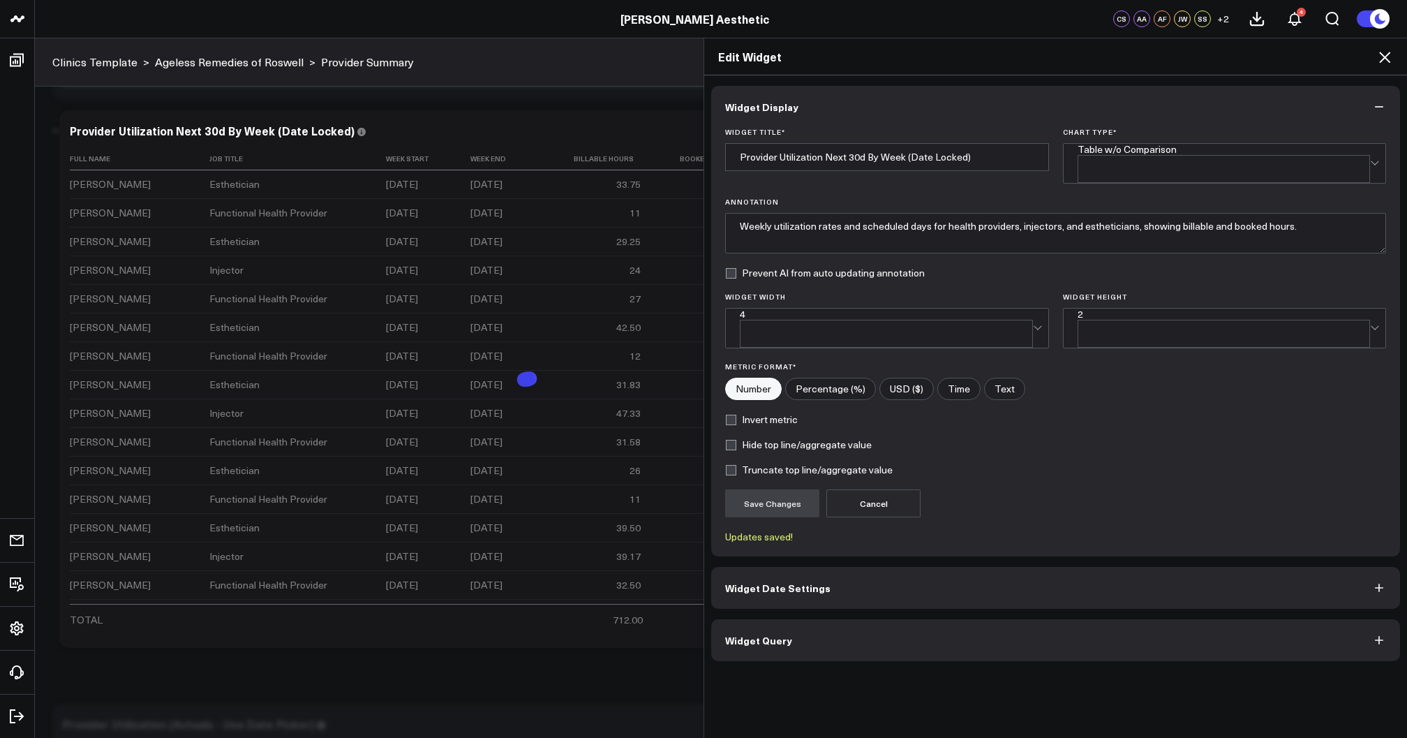
click at [1382, 57] on icon at bounding box center [1384, 57] width 17 height 17
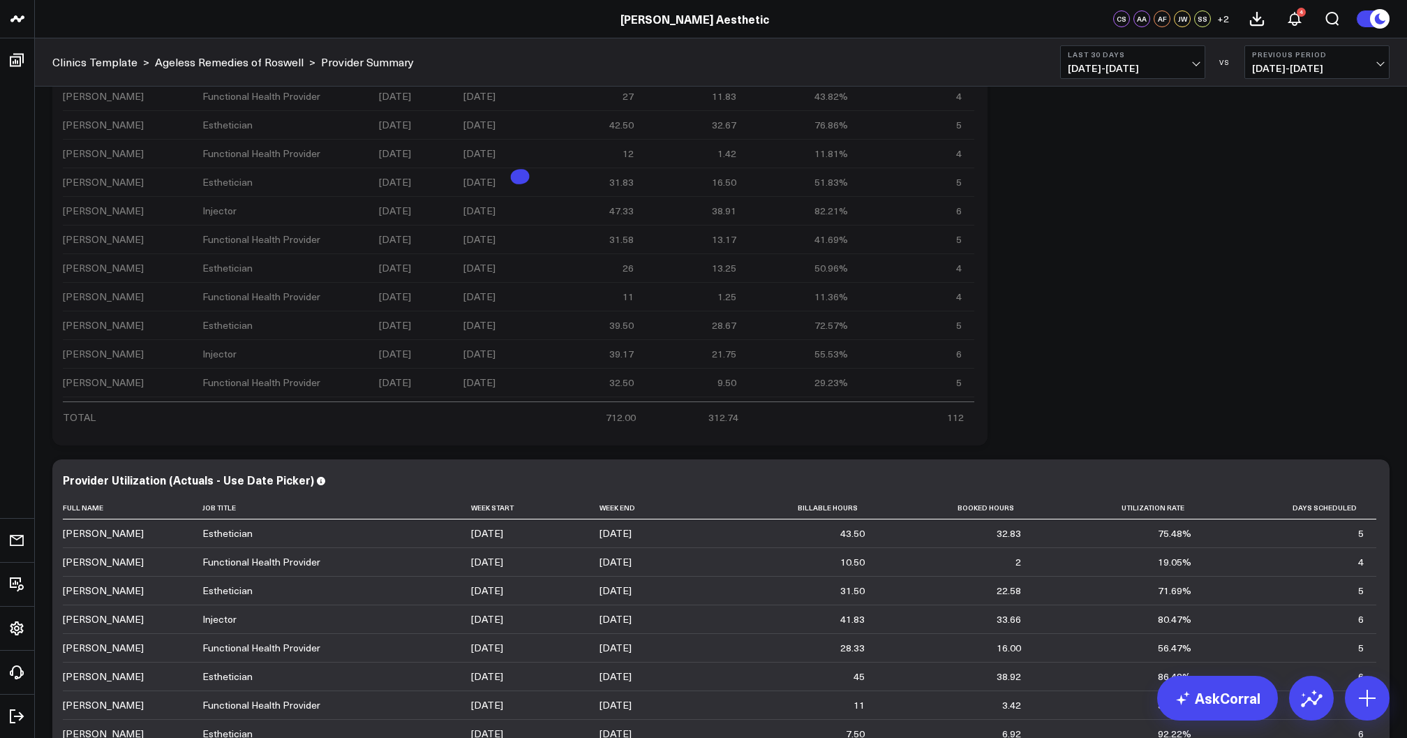
scroll to position [3392, 0]
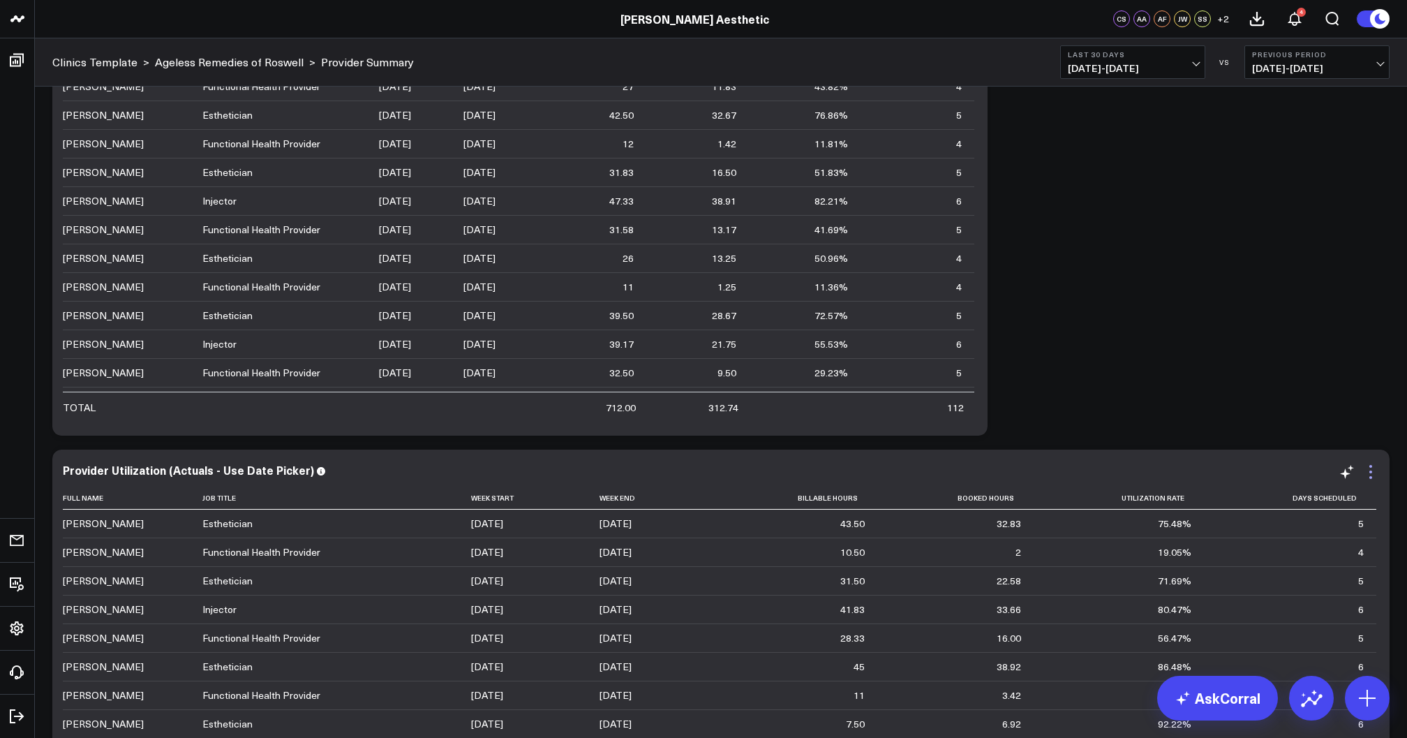
click at [1367, 470] on icon at bounding box center [1370, 471] width 17 height 17
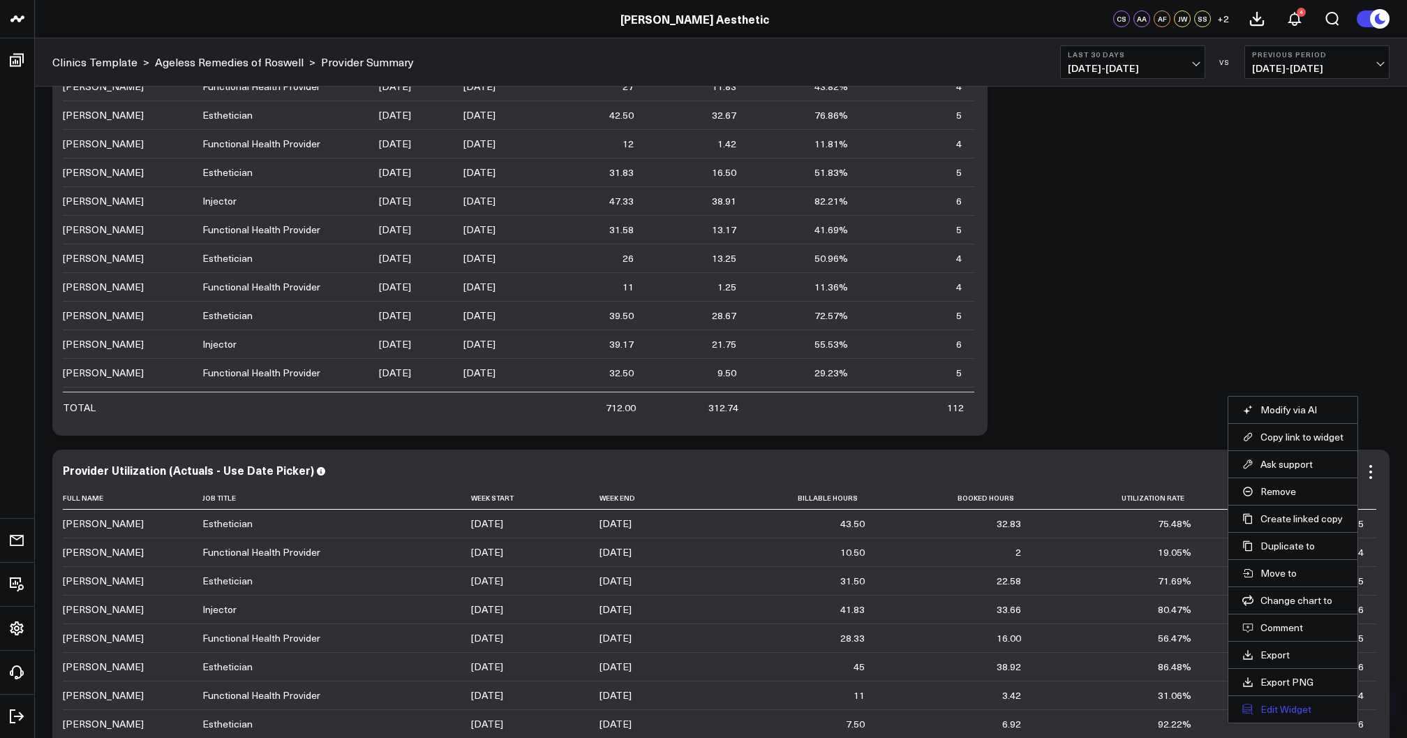
click at [1287, 712] on button "Edit Widget" at bounding box center [1292, 709] width 101 height 13
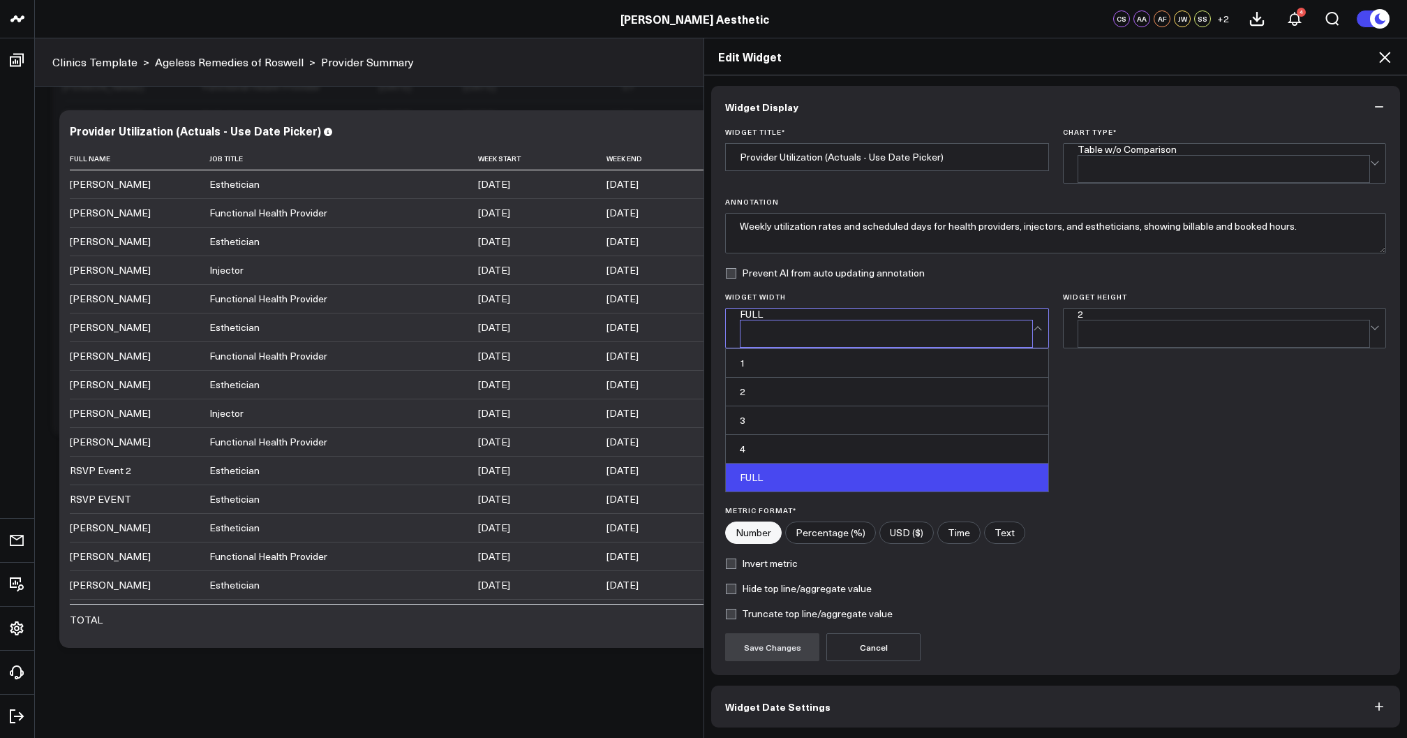
click at [825, 315] on div "FULL" at bounding box center [886, 314] width 293 height 11
click at [766, 435] on div "4" at bounding box center [887, 449] width 322 height 29
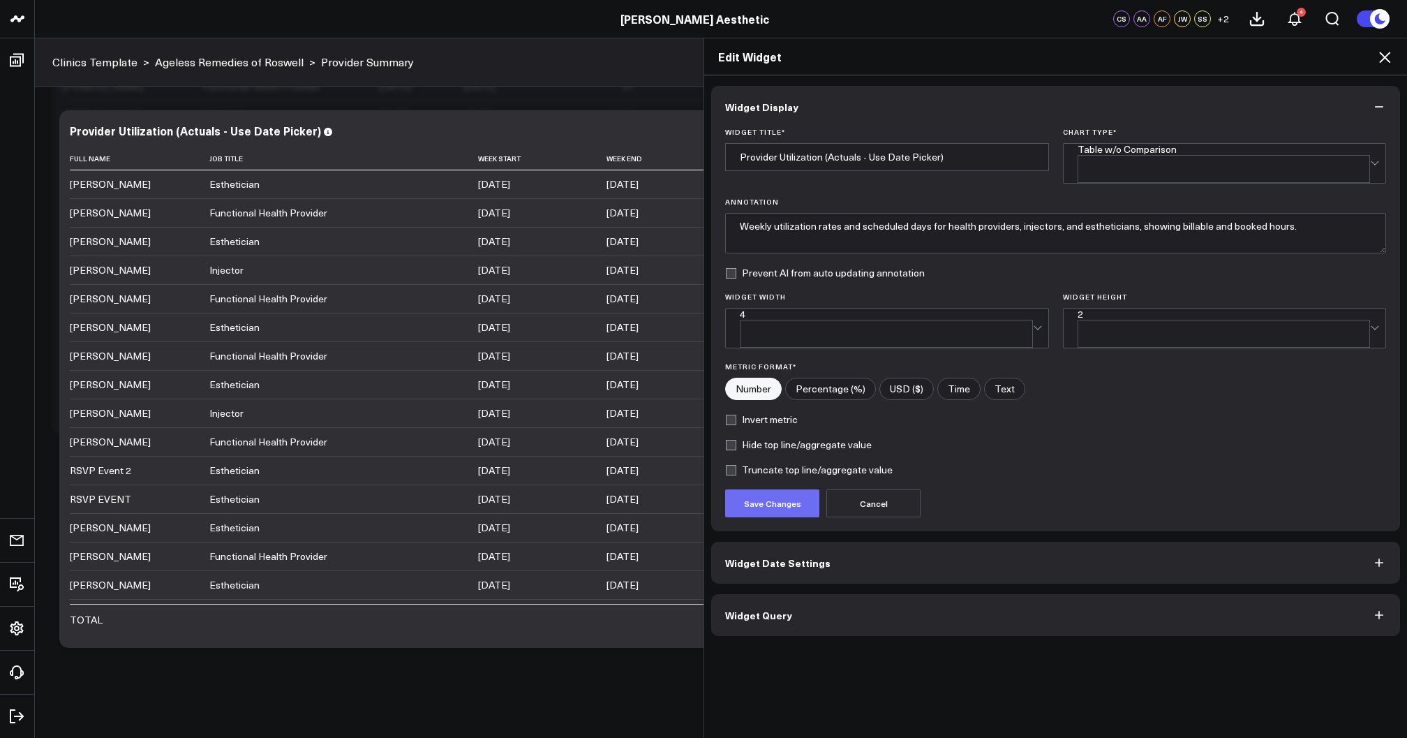
click at [765, 489] on button "Save Changes" at bounding box center [772, 503] width 94 height 28
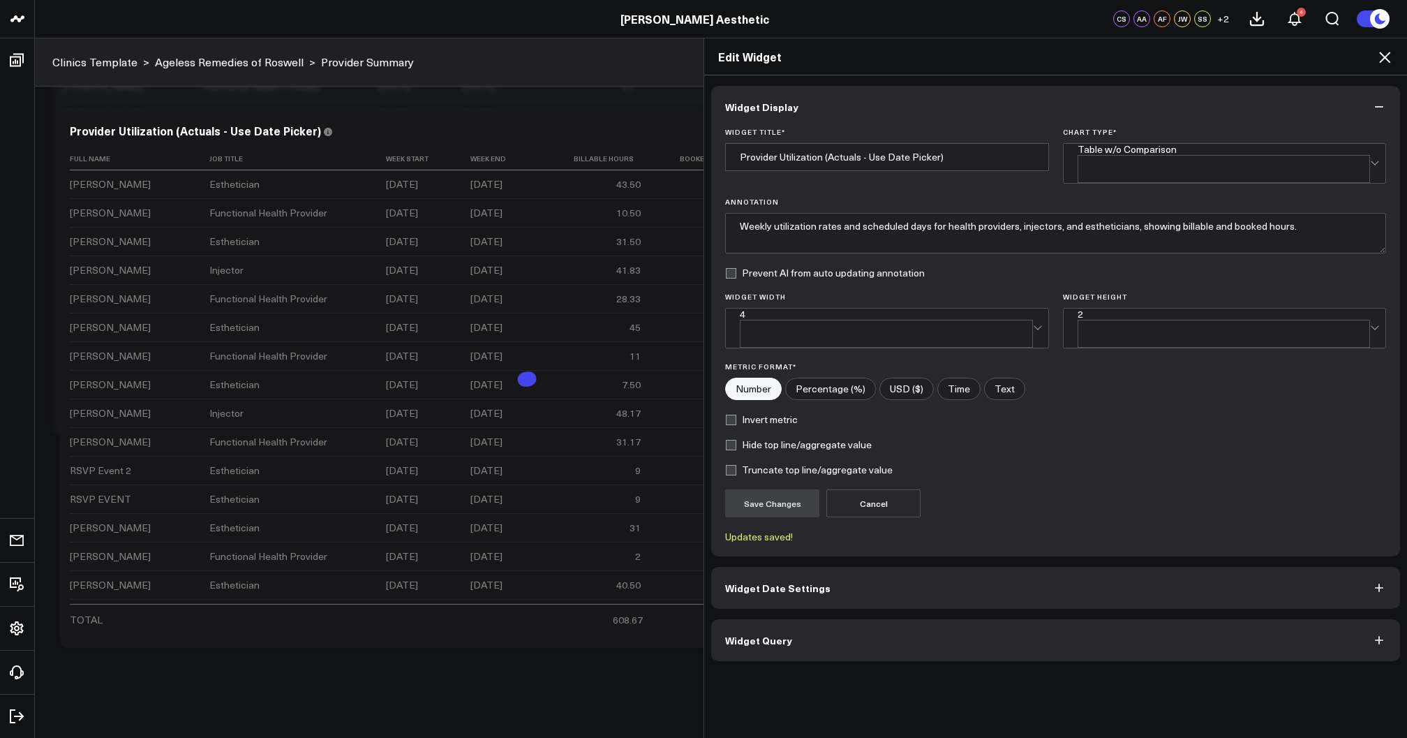
click at [1386, 57] on icon at bounding box center [1384, 57] width 11 height 11
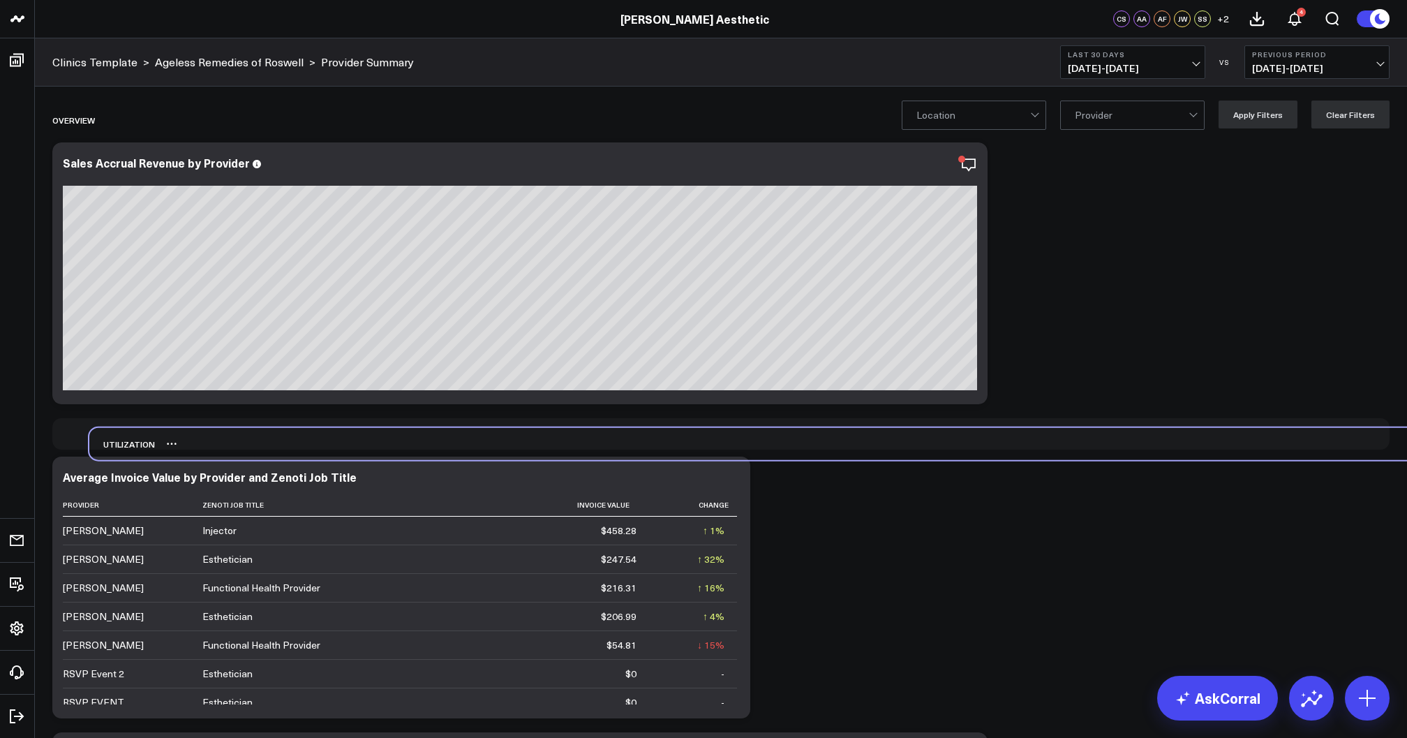
drag, startPoint x: 70, startPoint y: 155, endPoint x: 107, endPoint y: 447, distance: 294.7
click at [107, 447] on div "UTILIZATION" at bounding box center [122, 444] width 66 height 32
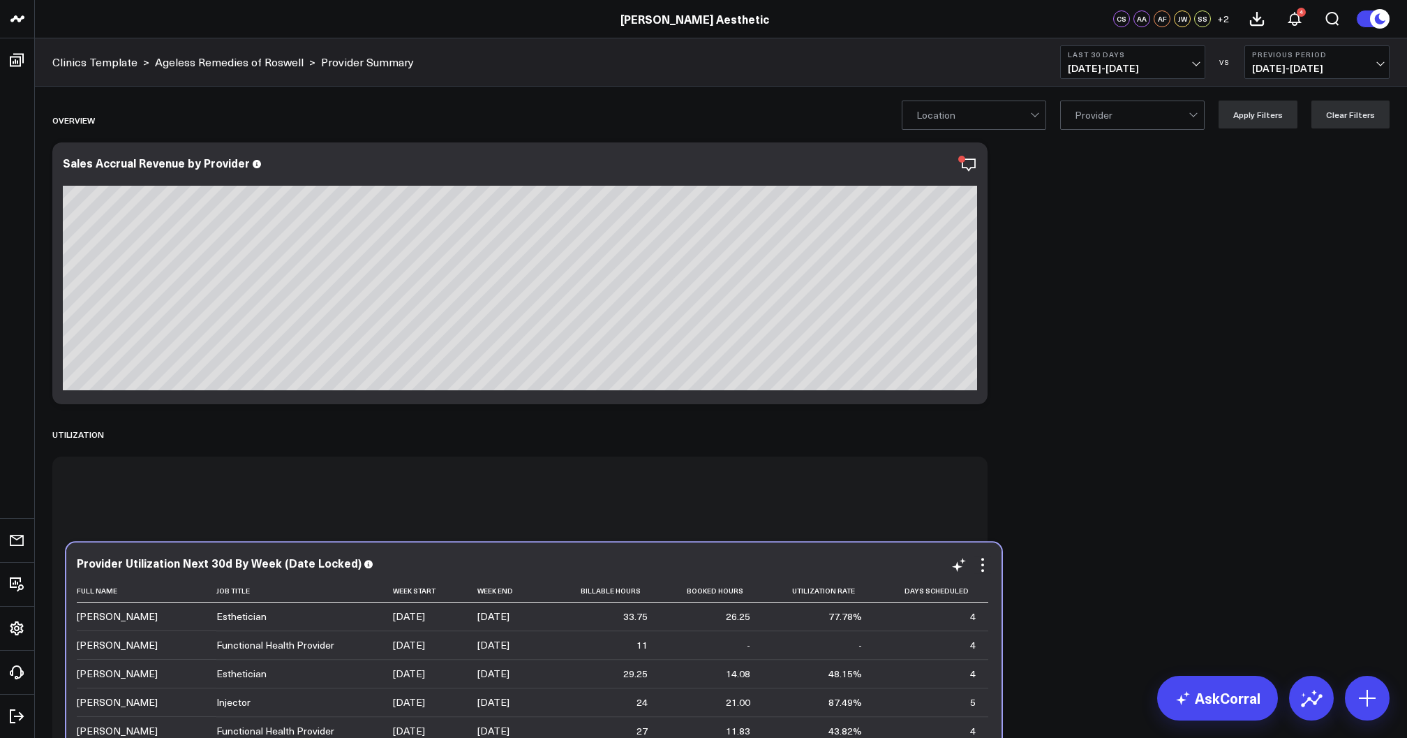
drag, startPoint x: 570, startPoint y: 211, endPoint x: 584, endPoint y: 562, distance: 350.7
click at [584, 562] on div "Provider Utilization Next 30d By Week (Date Locked)" at bounding box center [534, 562] width 914 height 13
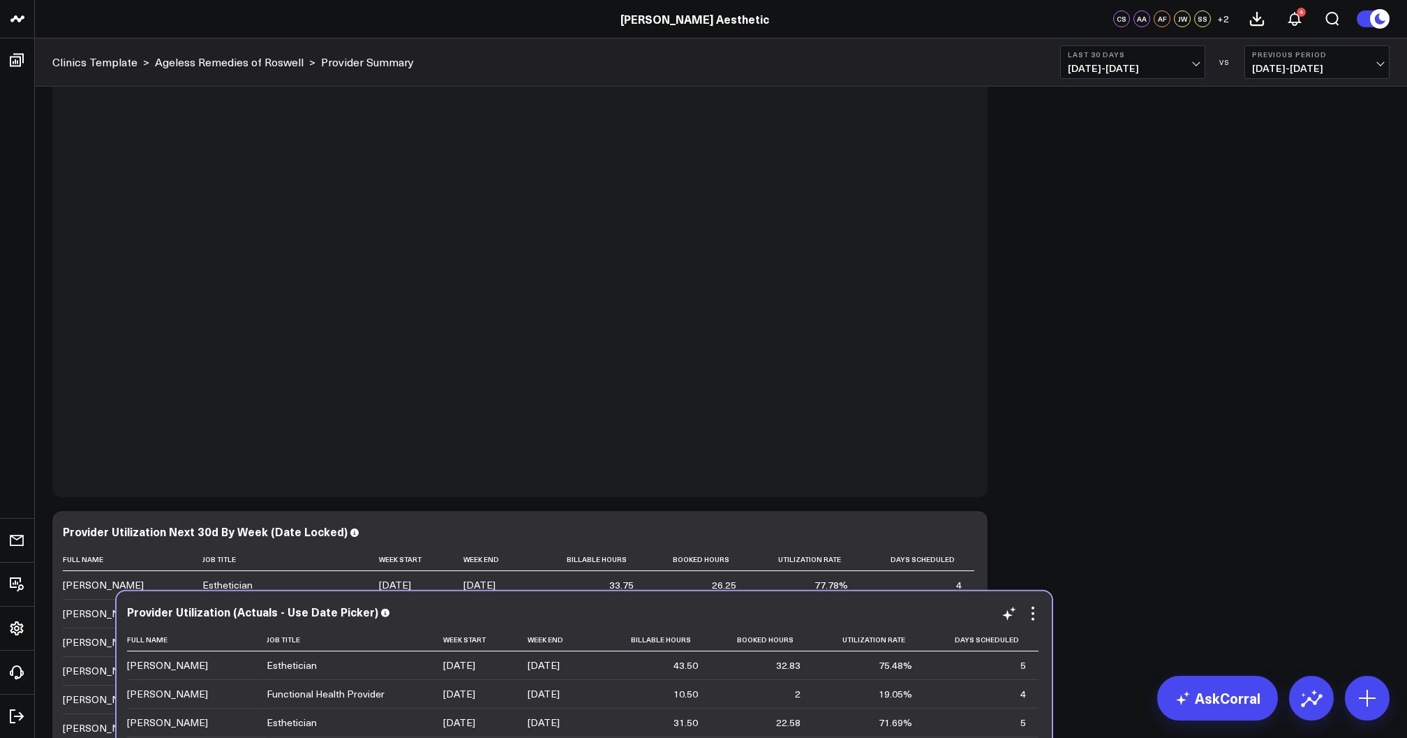
scroll to position [491, 0]
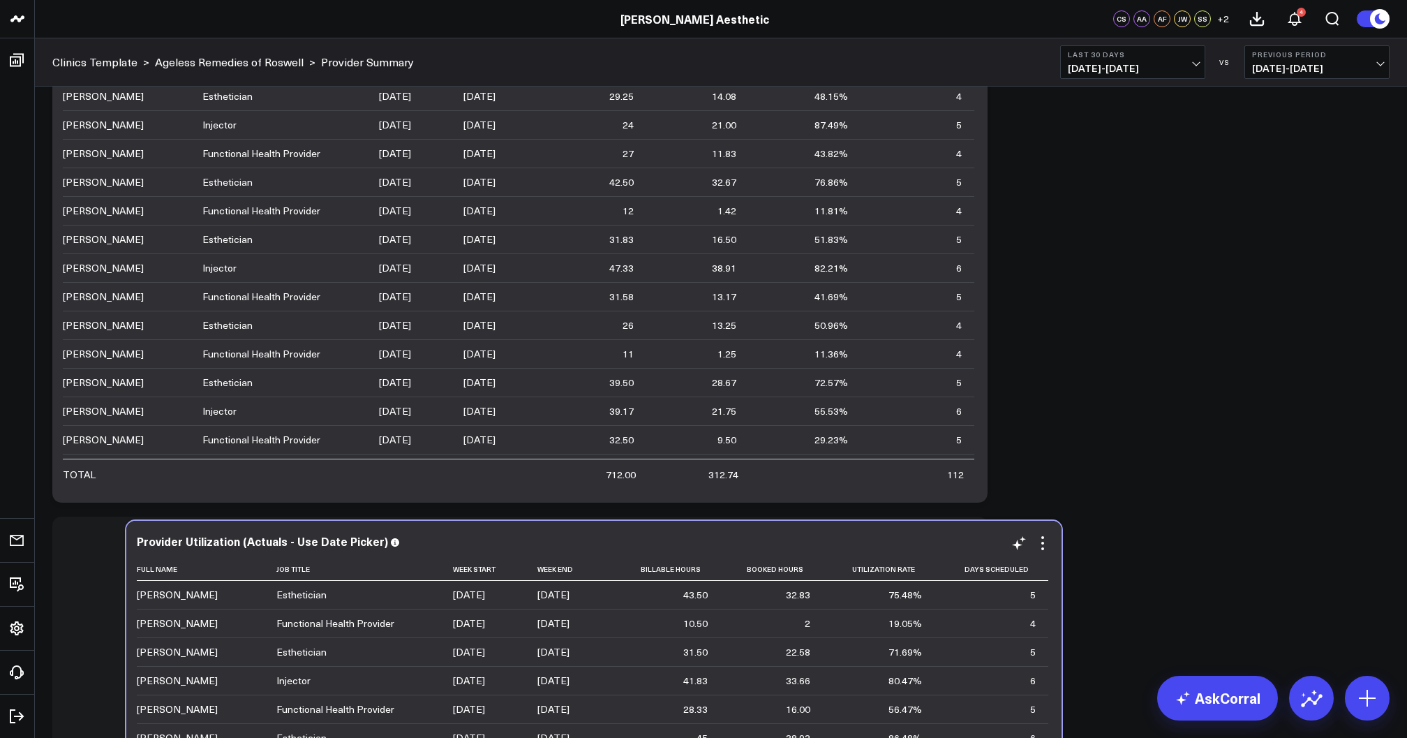
drag, startPoint x: 743, startPoint y: 272, endPoint x: 812, endPoint y: 546, distance: 282.4
click at [812, 546] on div "Provider Utilization (Actuals - Use Date Picker)" at bounding box center [594, 541] width 914 height 13
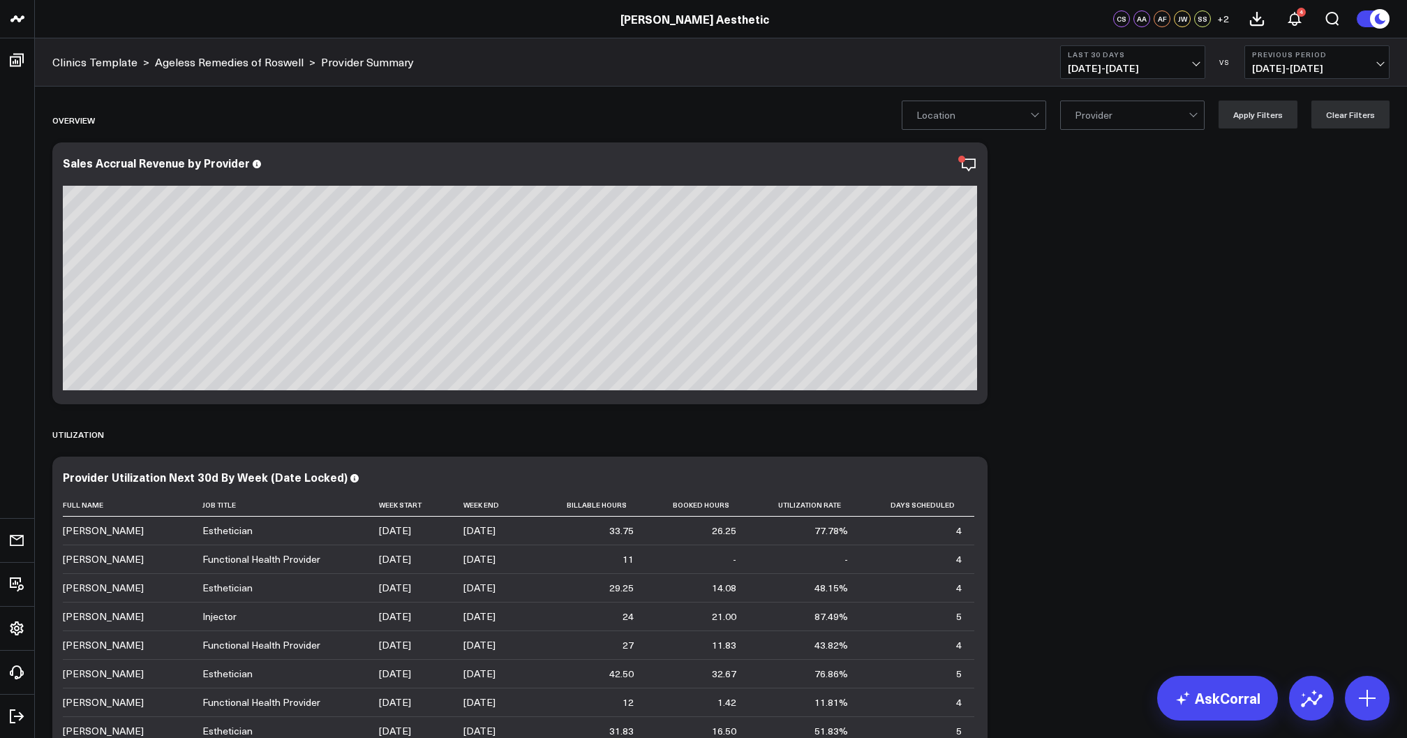
scroll to position [0, 0]
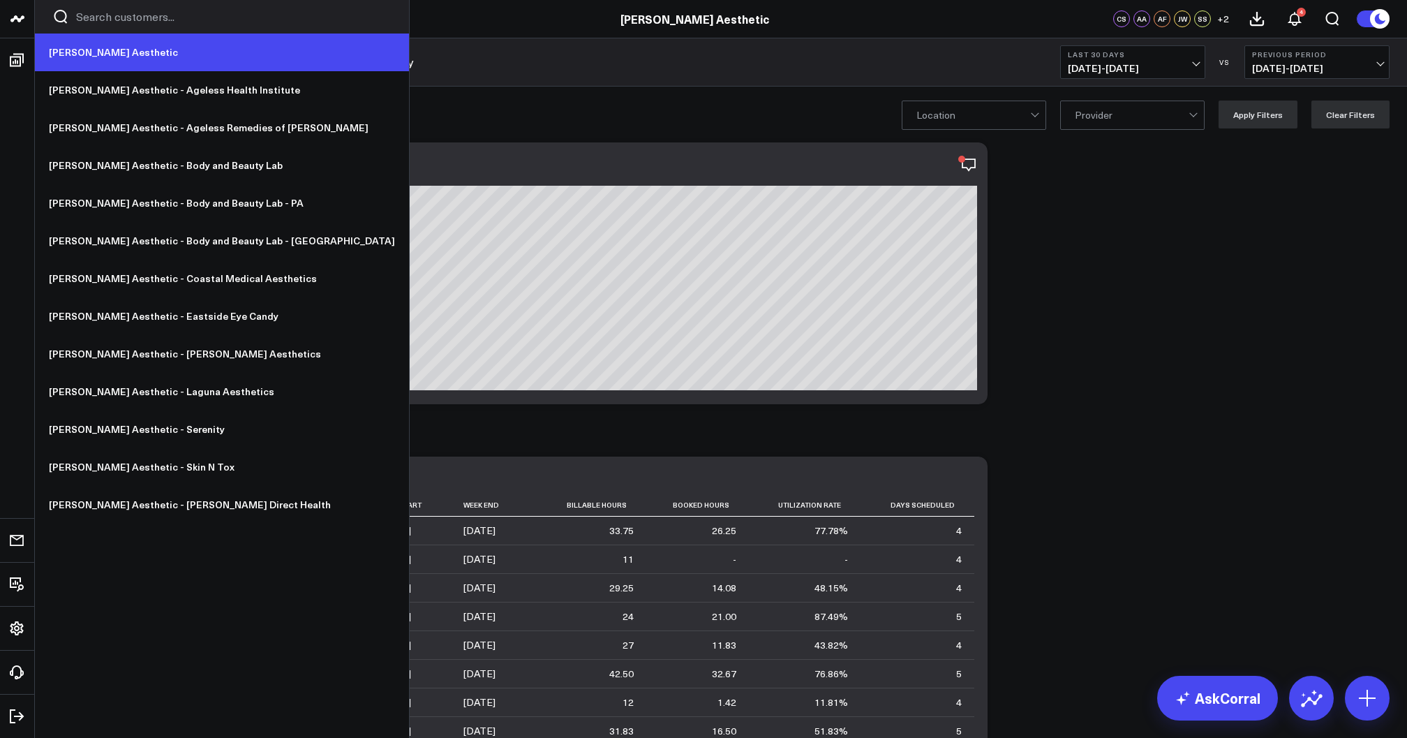
click at [59, 54] on link "[PERSON_NAME] Aesthetic" at bounding box center [222, 53] width 374 height 38
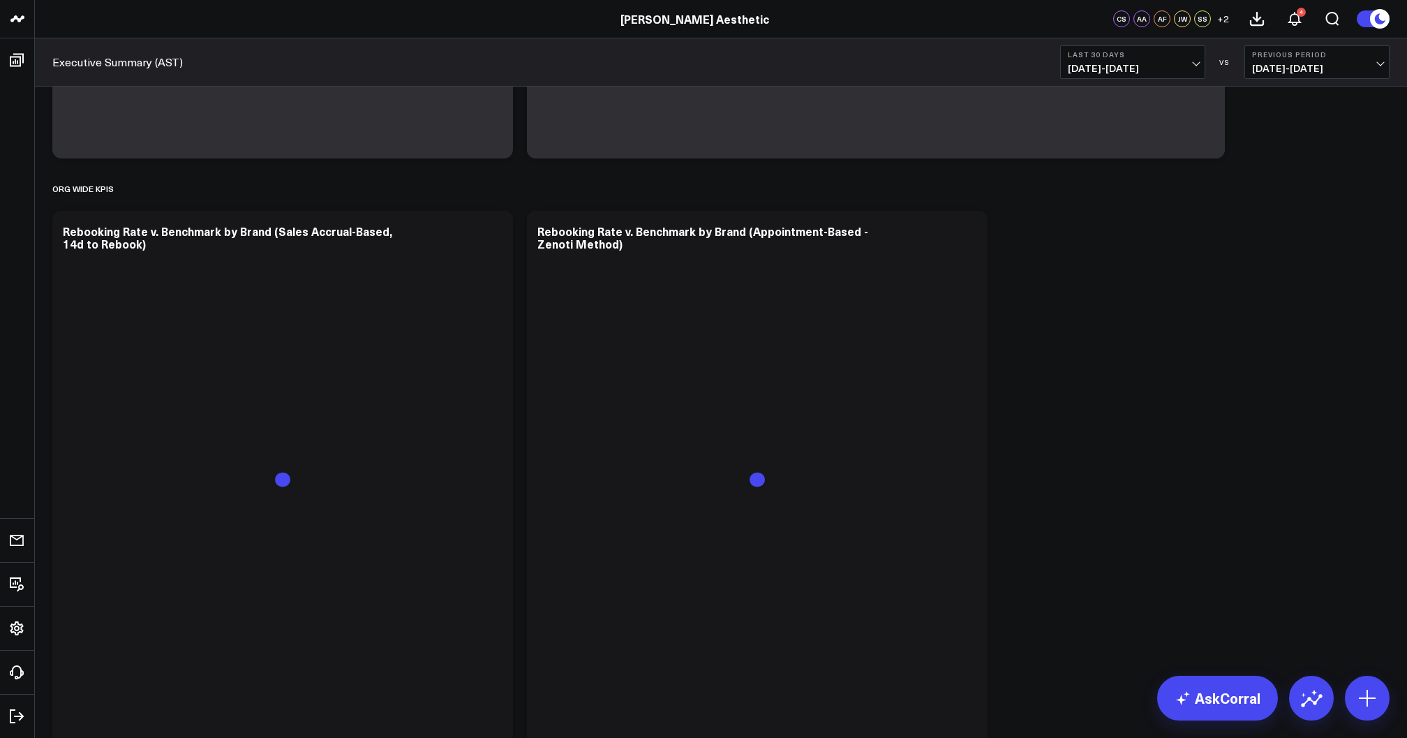
scroll to position [803, 0]
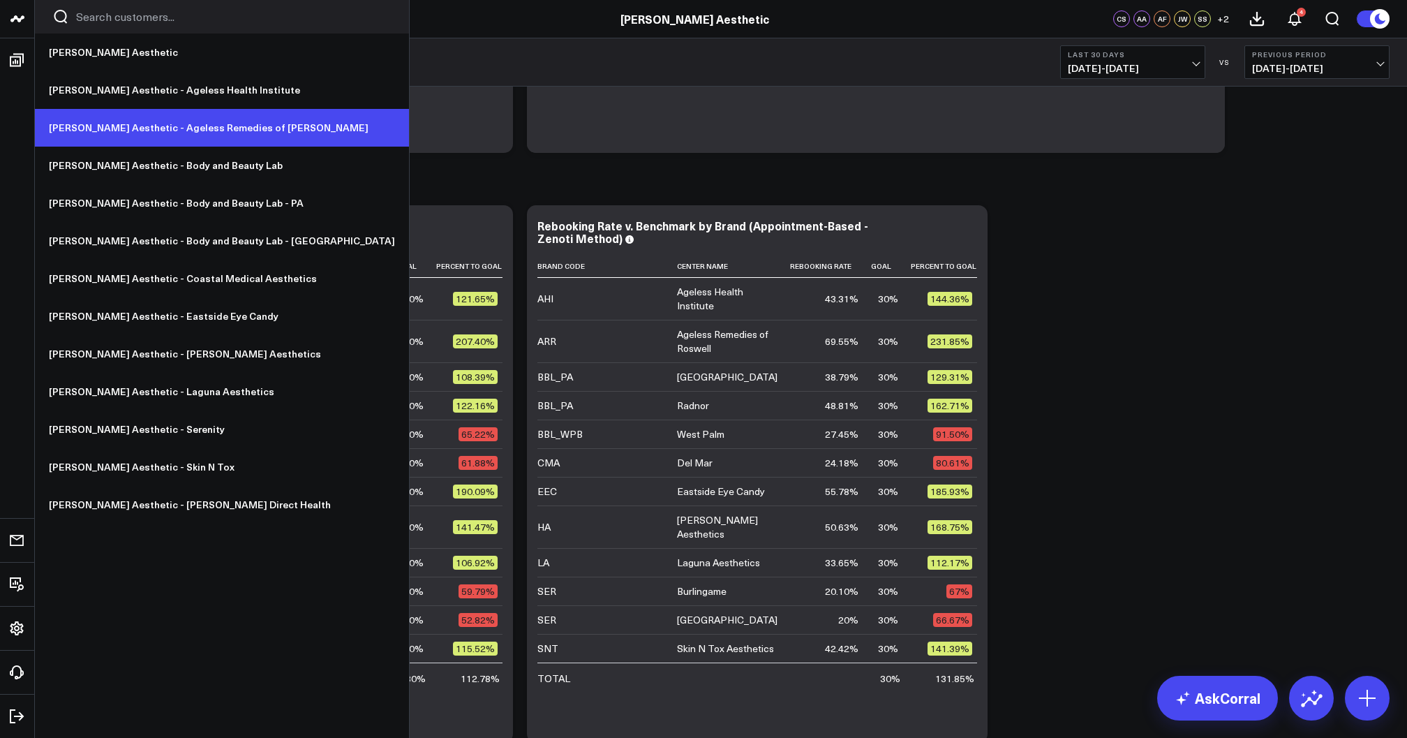
click at [149, 124] on link "[PERSON_NAME] Aesthetic - Ageless Remedies of [PERSON_NAME]" at bounding box center [222, 128] width 374 height 38
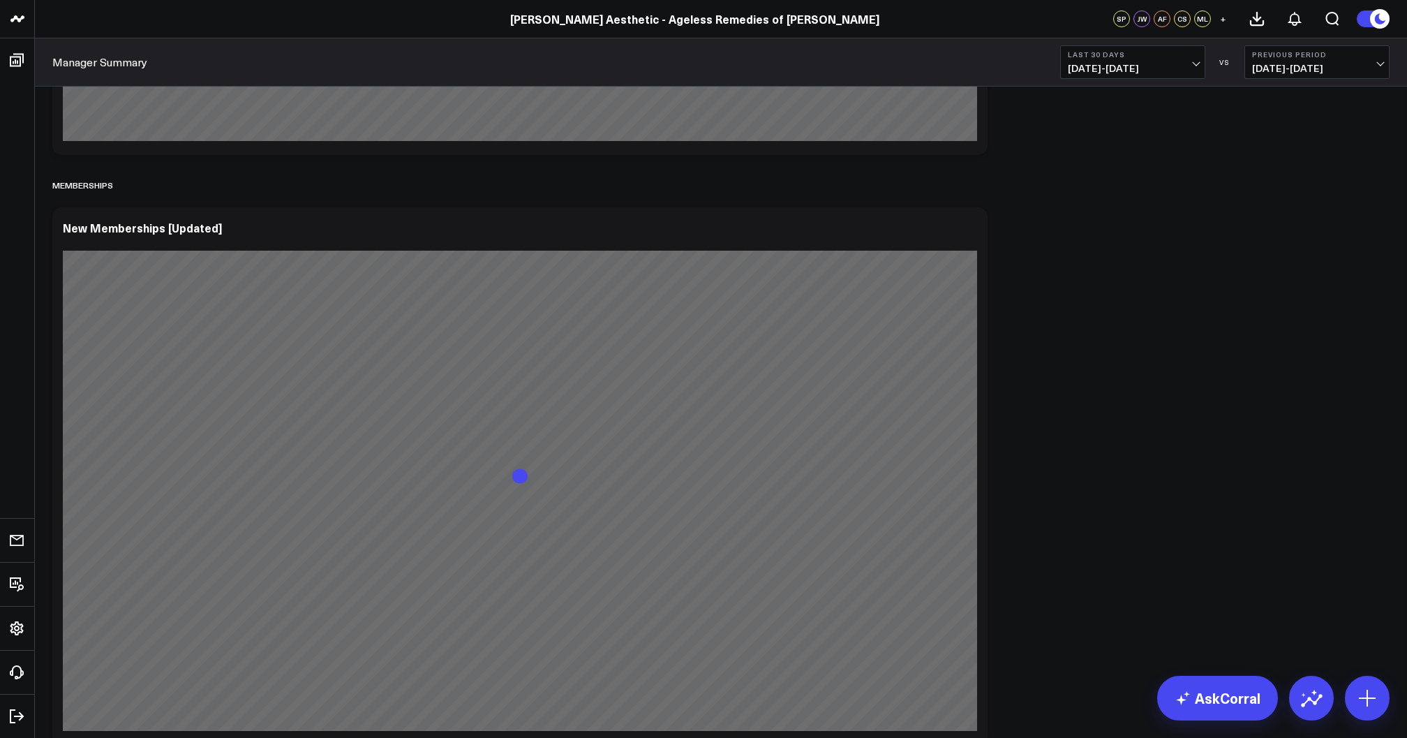
scroll to position [2571, 0]
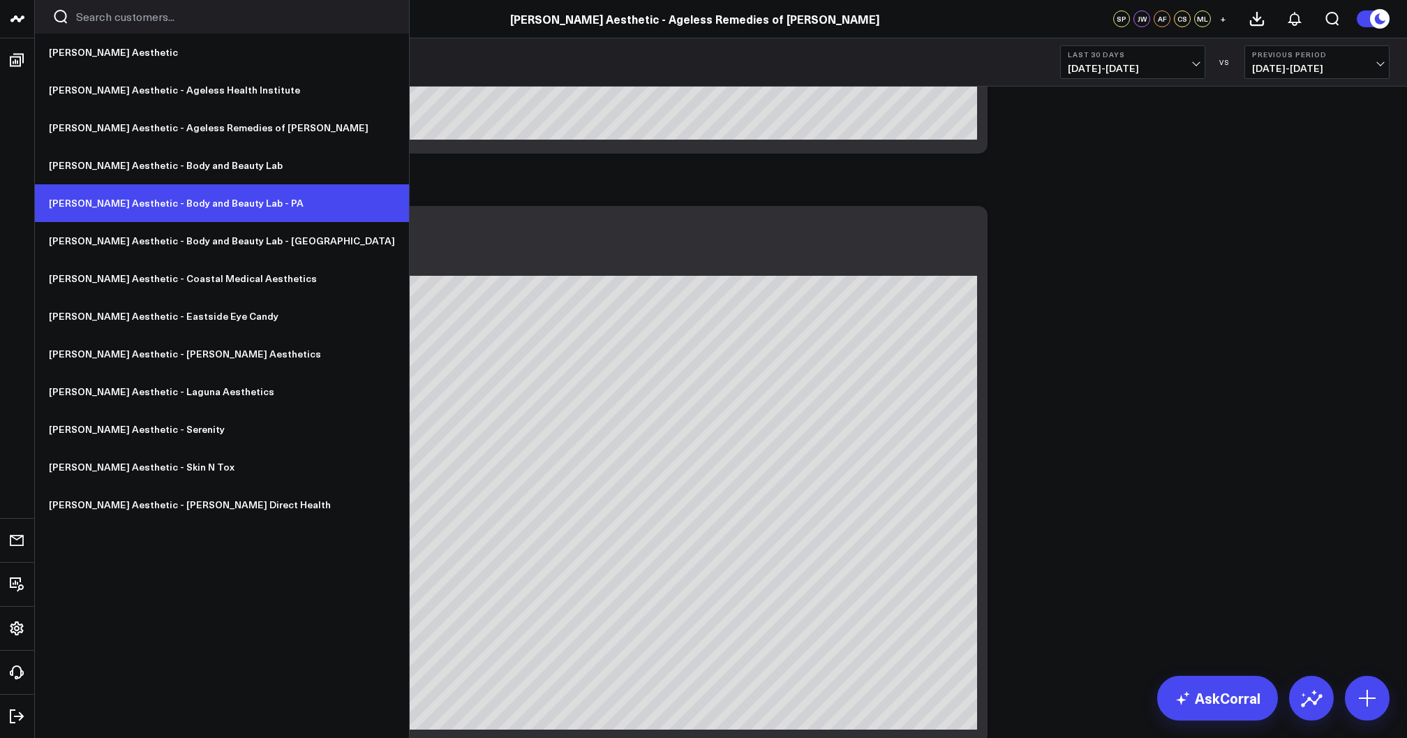
click at [131, 209] on link "[PERSON_NAME] Aesthetic - Body and Beauty Lab - PA" at bounding box center [222, 203] width 374 height 38
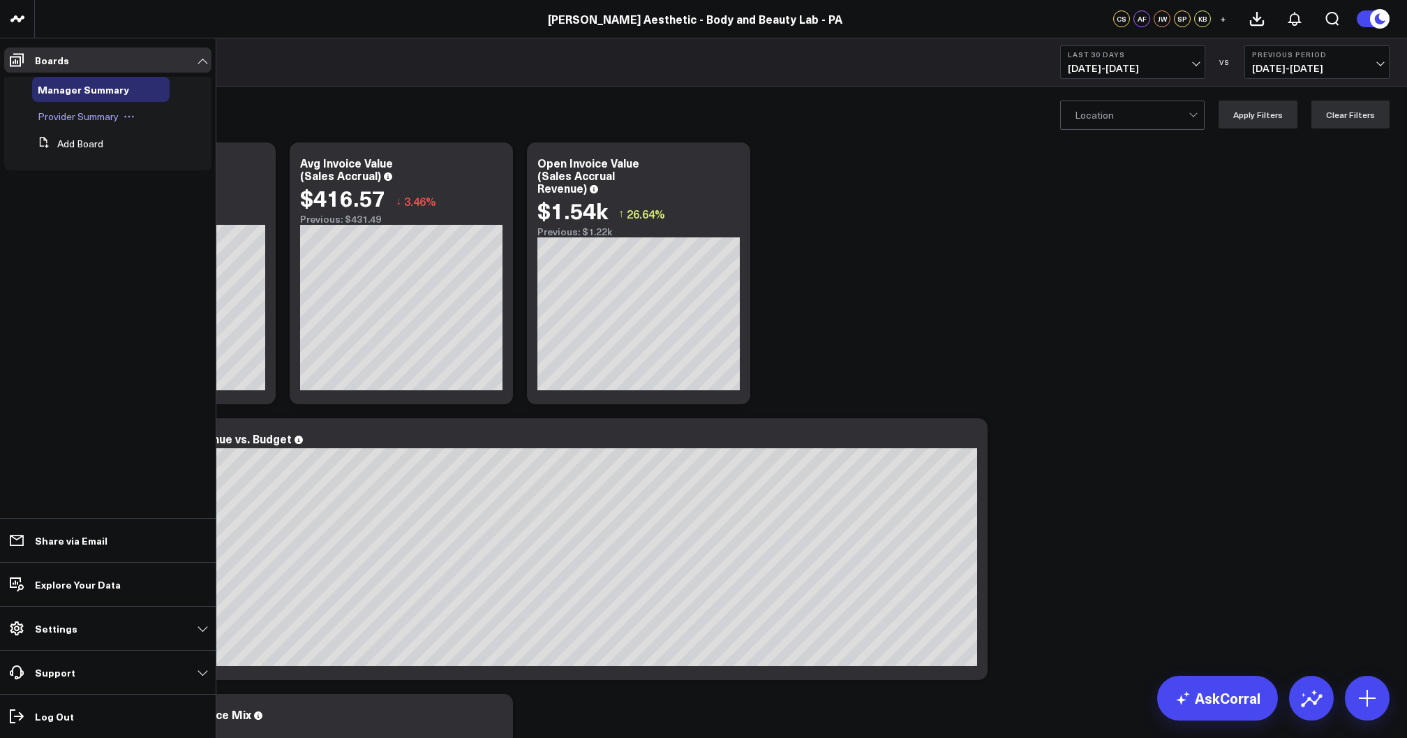
click at [64, 114] on span "Provider Summary" at bounding box center [78, 116] width 81 height 13
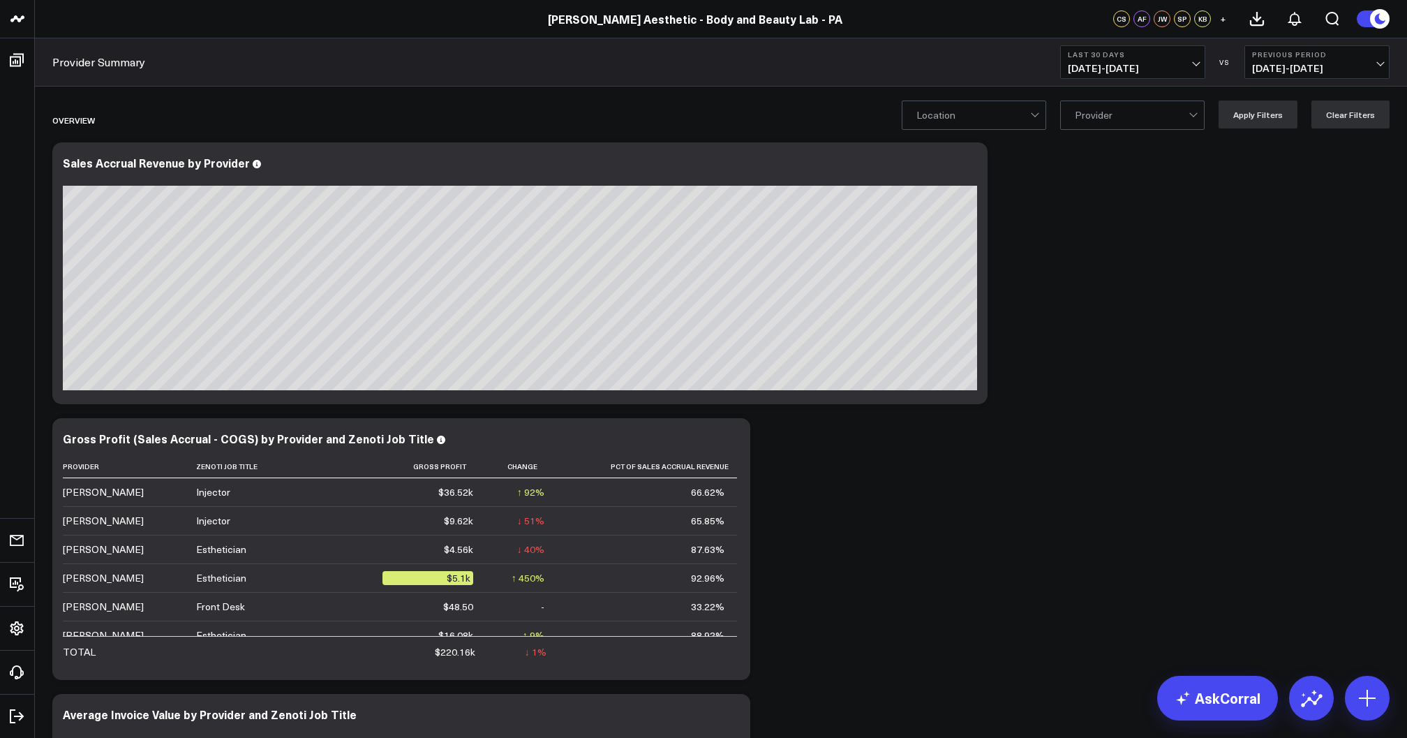
click at [1111, 63] on span "[DATE] - [DATE]" at bounding box center [1133, 68] width 130 height 11
click at [1101, 280] on link "Last Month" at bounding box center [1133, 282] width 144 height 27
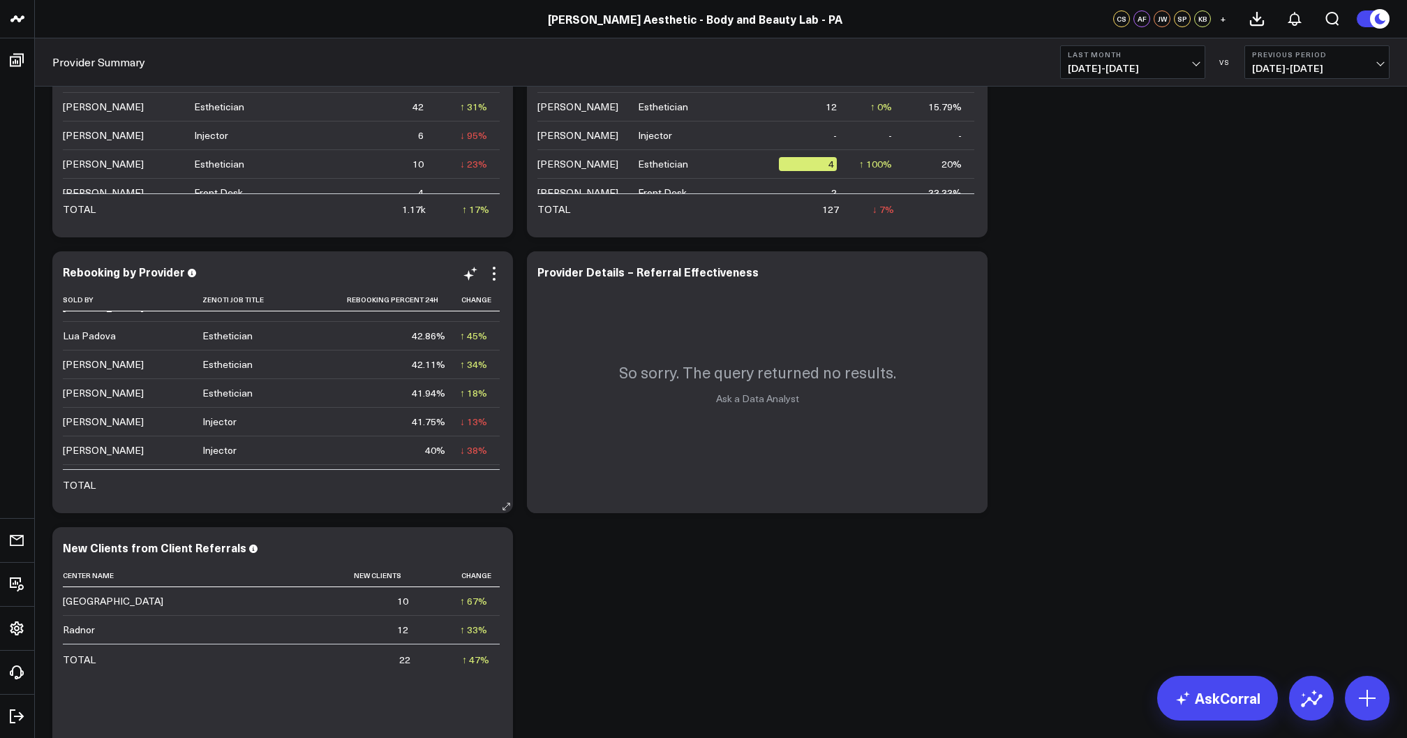
scroll to position [84, 0]
click at [1106, 65] on span "[DATE] - [DATE]" at bounding box center [1133, 68] width 130 height 11
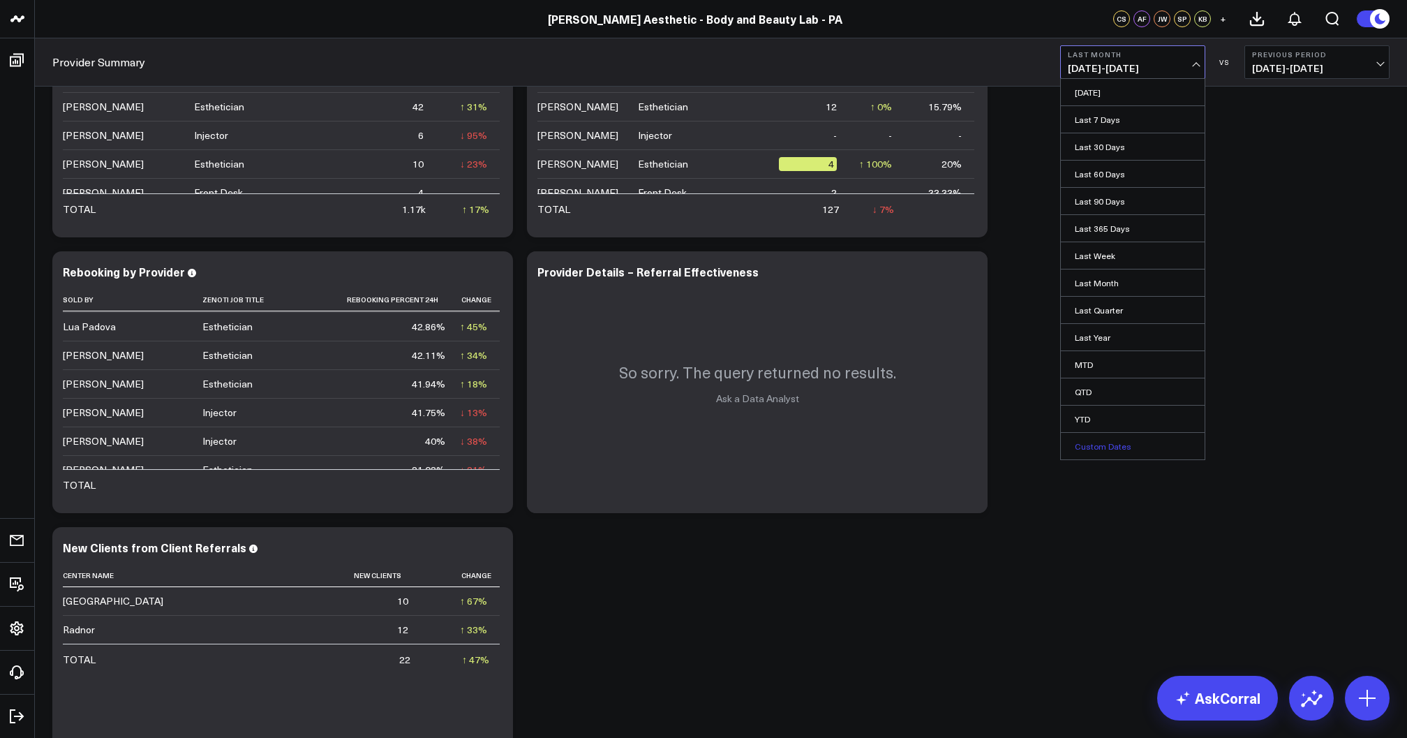
click at [1145, 442] on link "Custom Dates" at bounding box center [1133, 446] width 144 height 27
select select "8"
select select "2025"
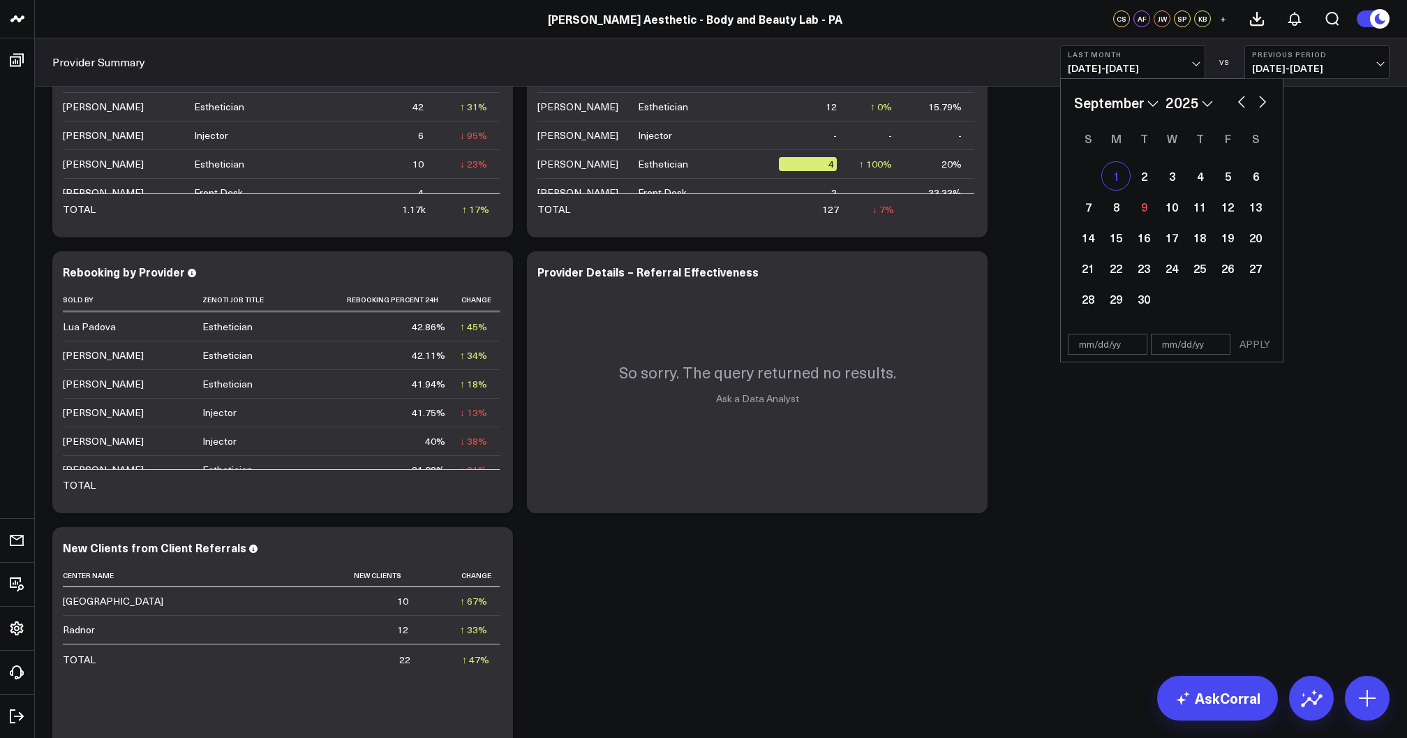
click at [1117, 174] on div "1" at bounding box center [1116, 176] width 28 height 28
type input "[DATE]"
select select "8"
select select "2025"
click at [1114, 203] on div "8" at bounding box center [1116, 207] width 28 height 28
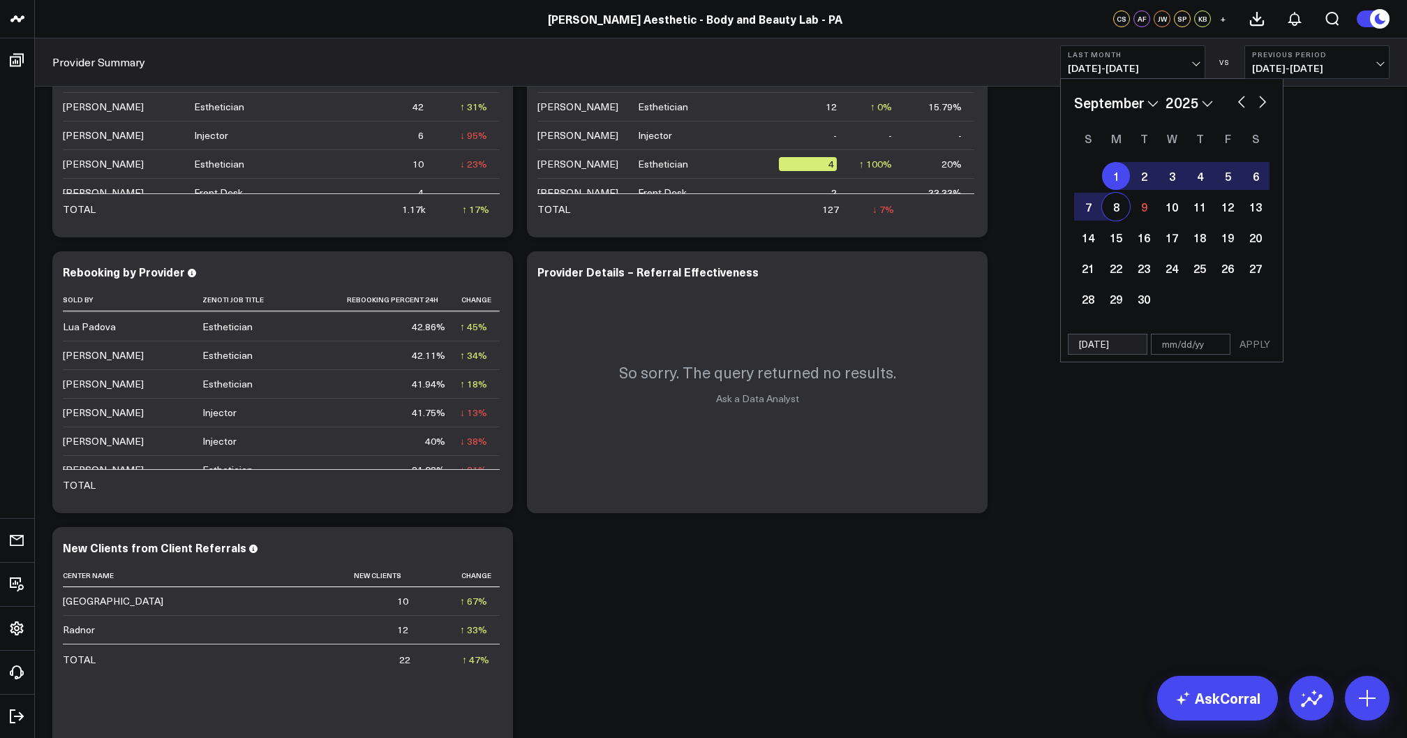
type input "[DATE]"
select select "8"
select select "2025"
click at [1249, 347] on button "APPLY" at bounding box center [1255, 344] width 42 height 21
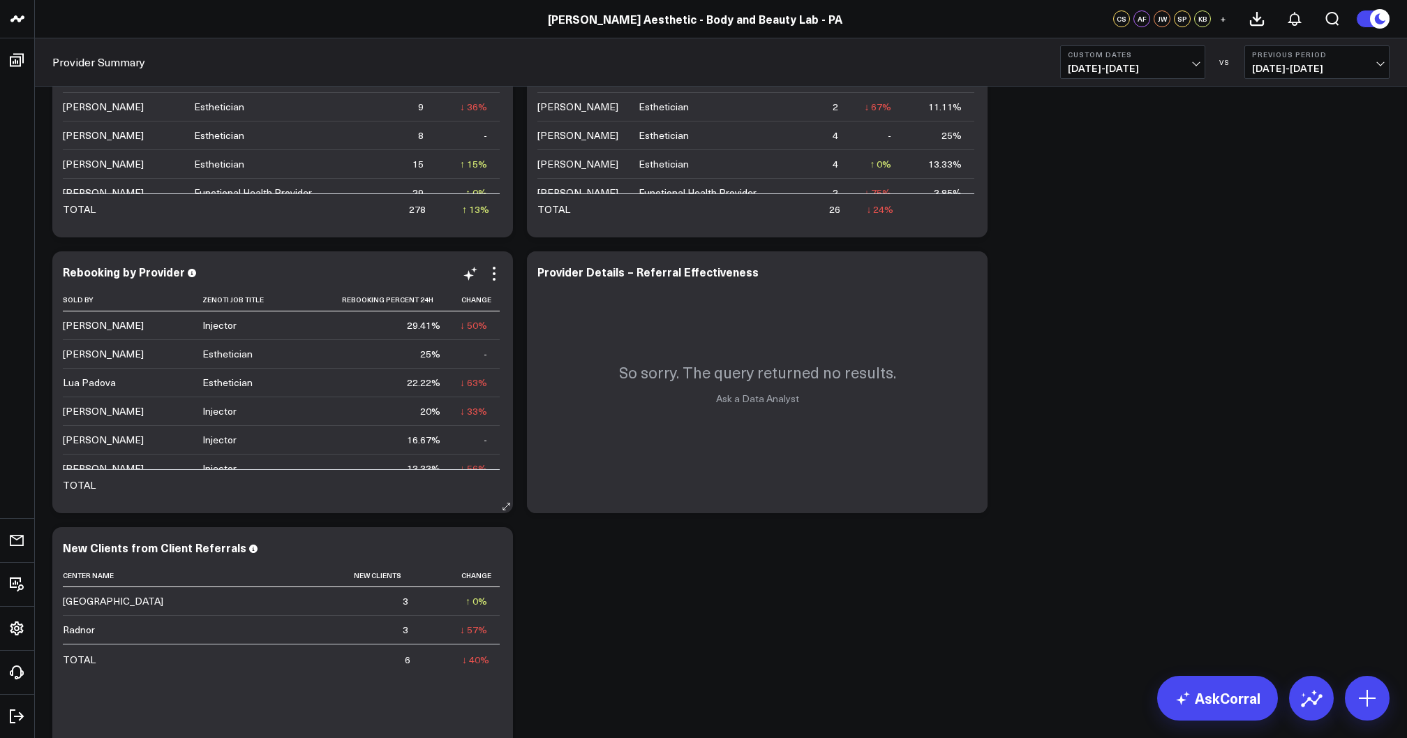
scroll to position [186, 0]
